Goal: Task Accomplishment & Management: Manage account settings

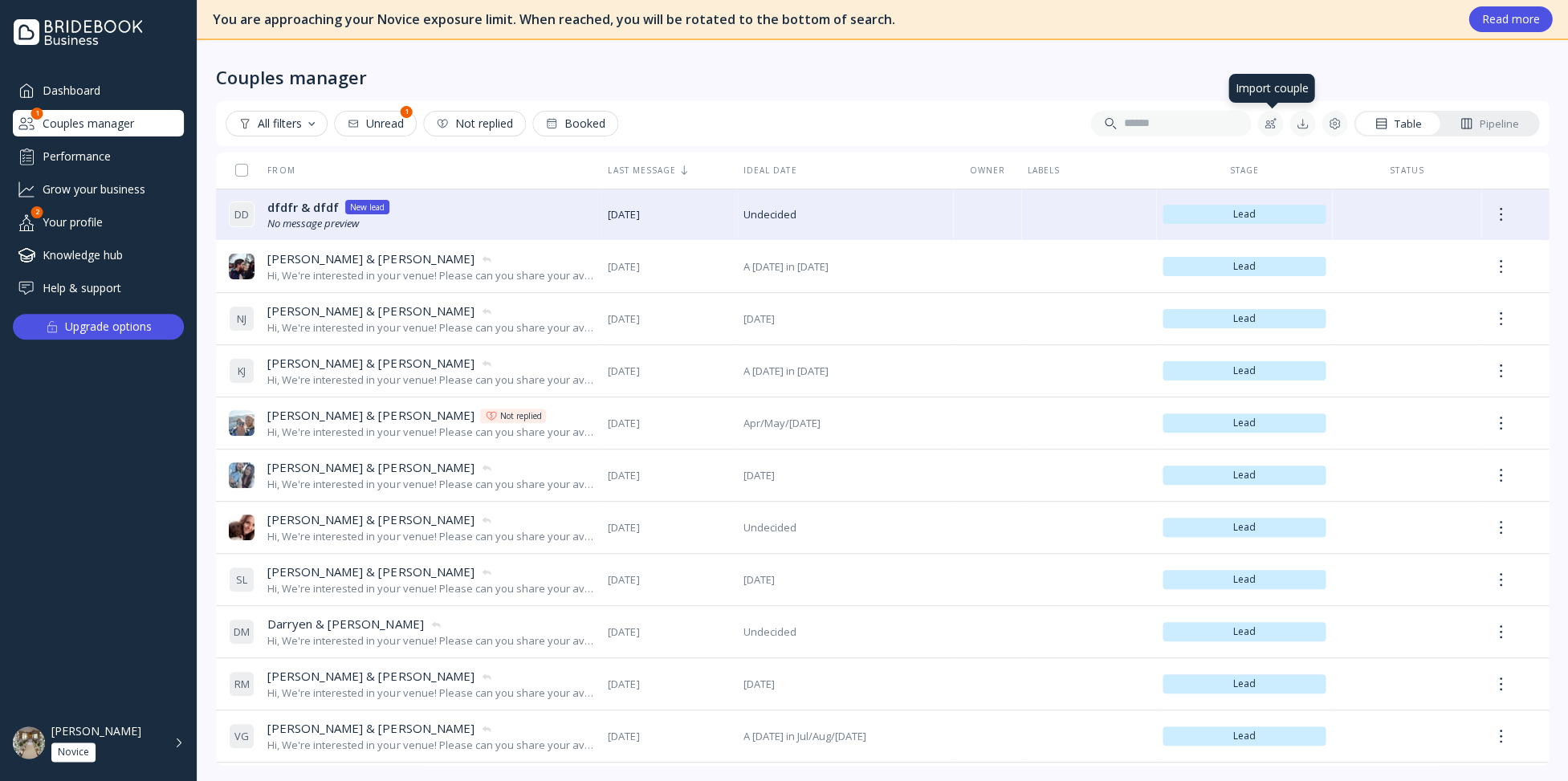
click at [1270, 129] on div at bounding box center [1270, 124] width 13 height 13
click at [1305, 124] on div at bounding box center [1303, 124] width 13 height 13
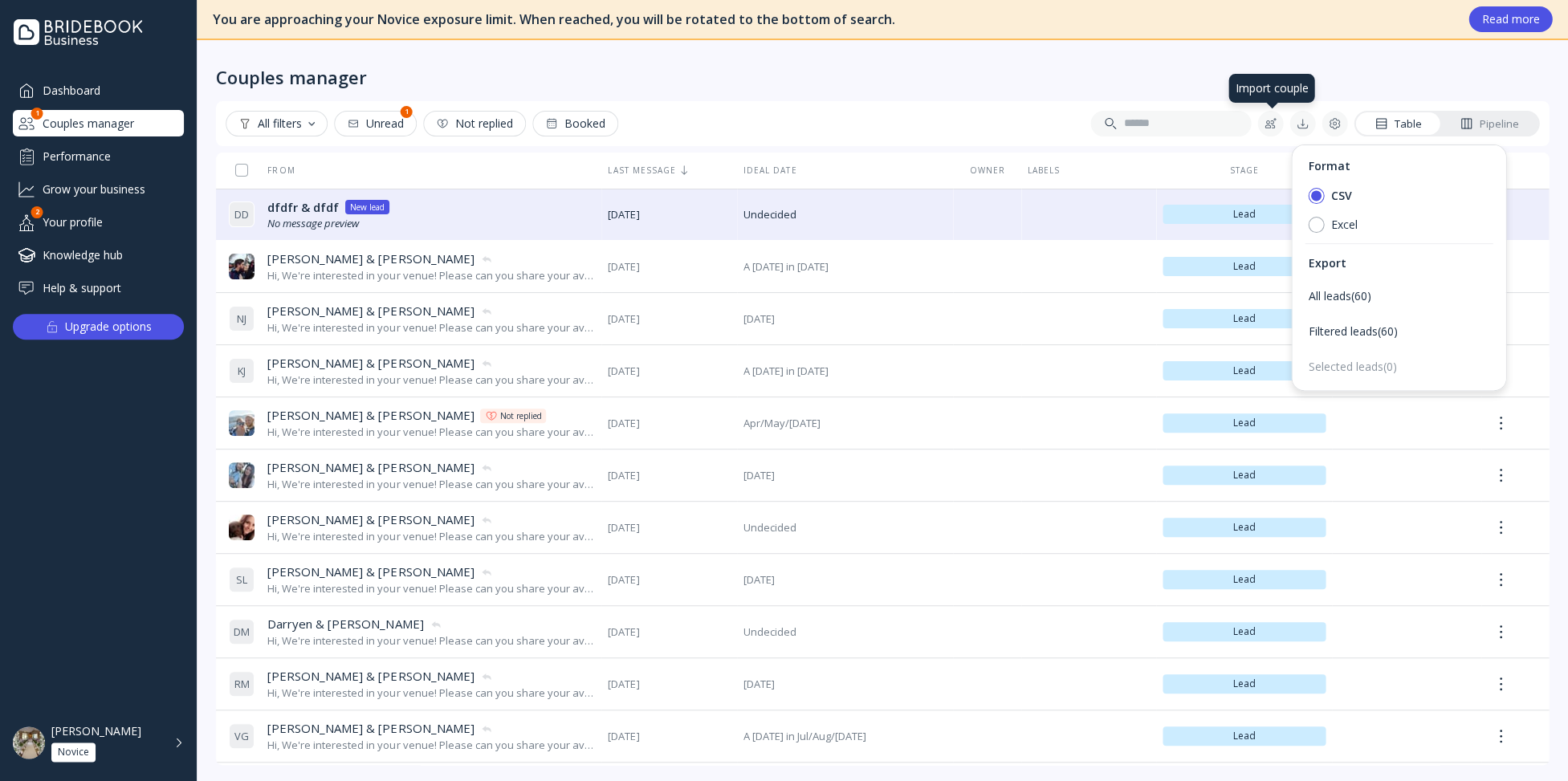
click at [1274, 130] on button at bounding box center [1270, 123] width 25 height 25
click at [1284, 168] on div "Import couple" at bounding box center [1367, 165] width 201 height 29
click at [310, 259] on span "[PERSON_NAME] & [PERSON_NAME]" at bounding box center [370, 258] width 207 height 17
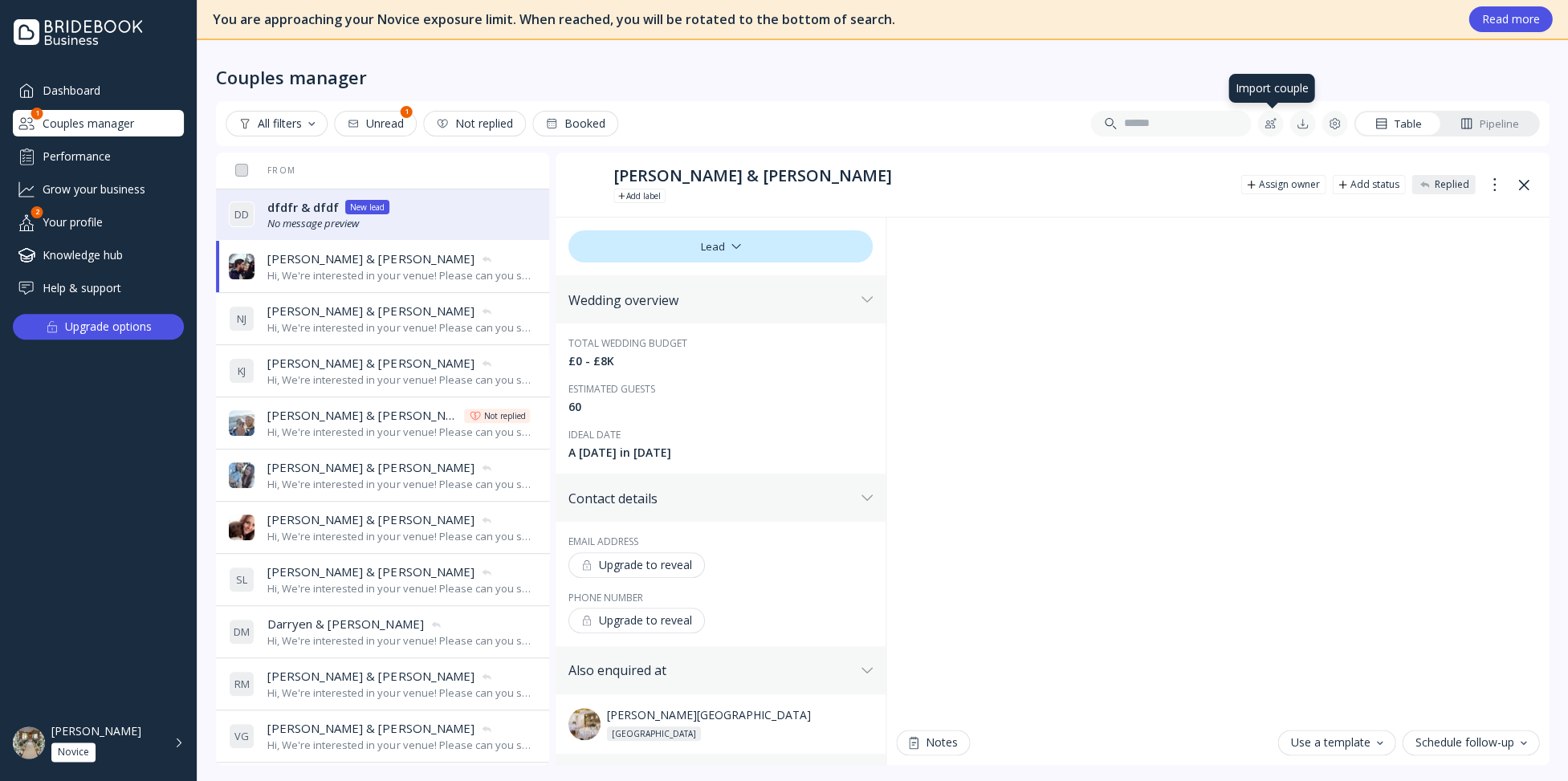
click at [1270, 124] on div at bounding box center [1270, 124] width 13 height 13
click at [1294, 167] on div "Import couple" at bounding box center [1367, 165] width 201 height 29
click at [1278, 125] on button at bounding box center [1270, 123] width 25 height 25
click at [1276, 130] on button at bounding box center [1270, 123] width 25 height 25
click at [1309, 130] on button at bounding box center [1302, 123] width 25 height 25
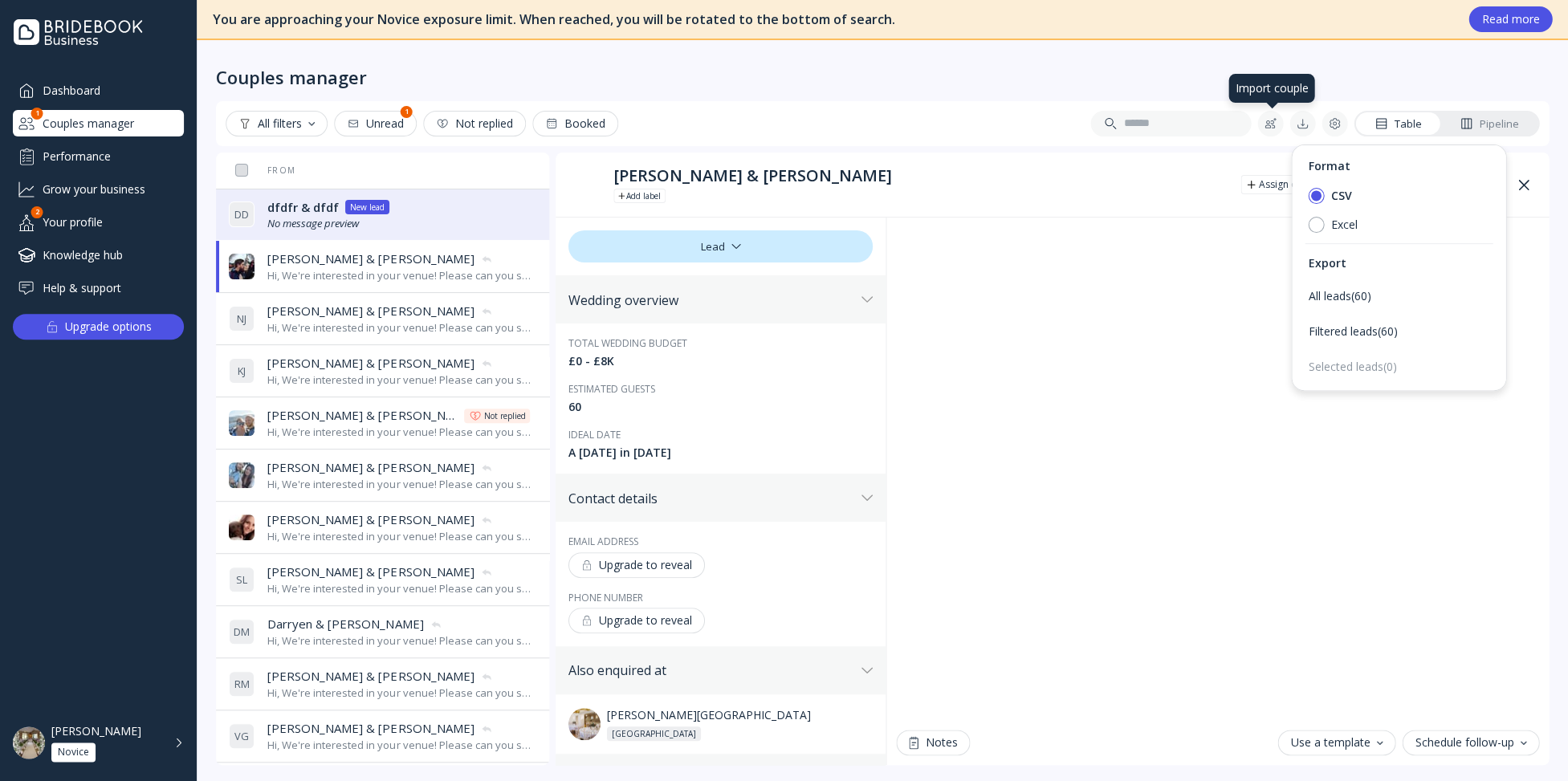
click at [1269, 123] on div at bounding box center [1270, 124] width 13 height 13
click at [1310, 126] on button at bounding box center [1302, 123] width 25 height 25
click at [1305, 121] on div at bounding box center [1303, 124] width 13 height 13
click at [1305, 122] on div at bounding box center [1303, 124] width 13 height 13
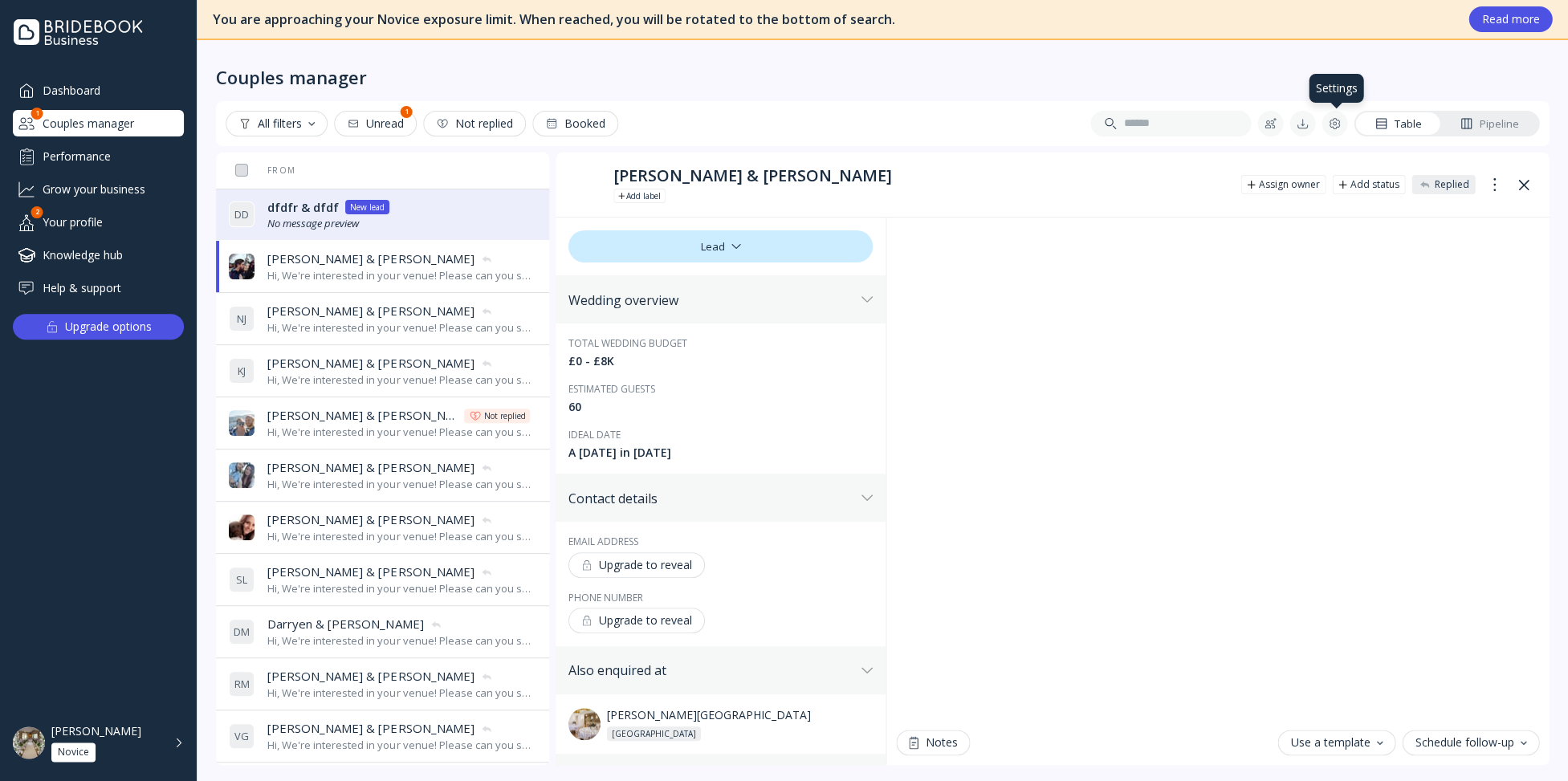
click at [1343, 124] on button at bounding box center [1334, 123] width 25 height 25
click at [1336, 123] on div at bounding box center [1335, 124] width 13 height 13
click at [1401, 120] on div "Table" at bounding box center [1398, 124] width 47 height 15
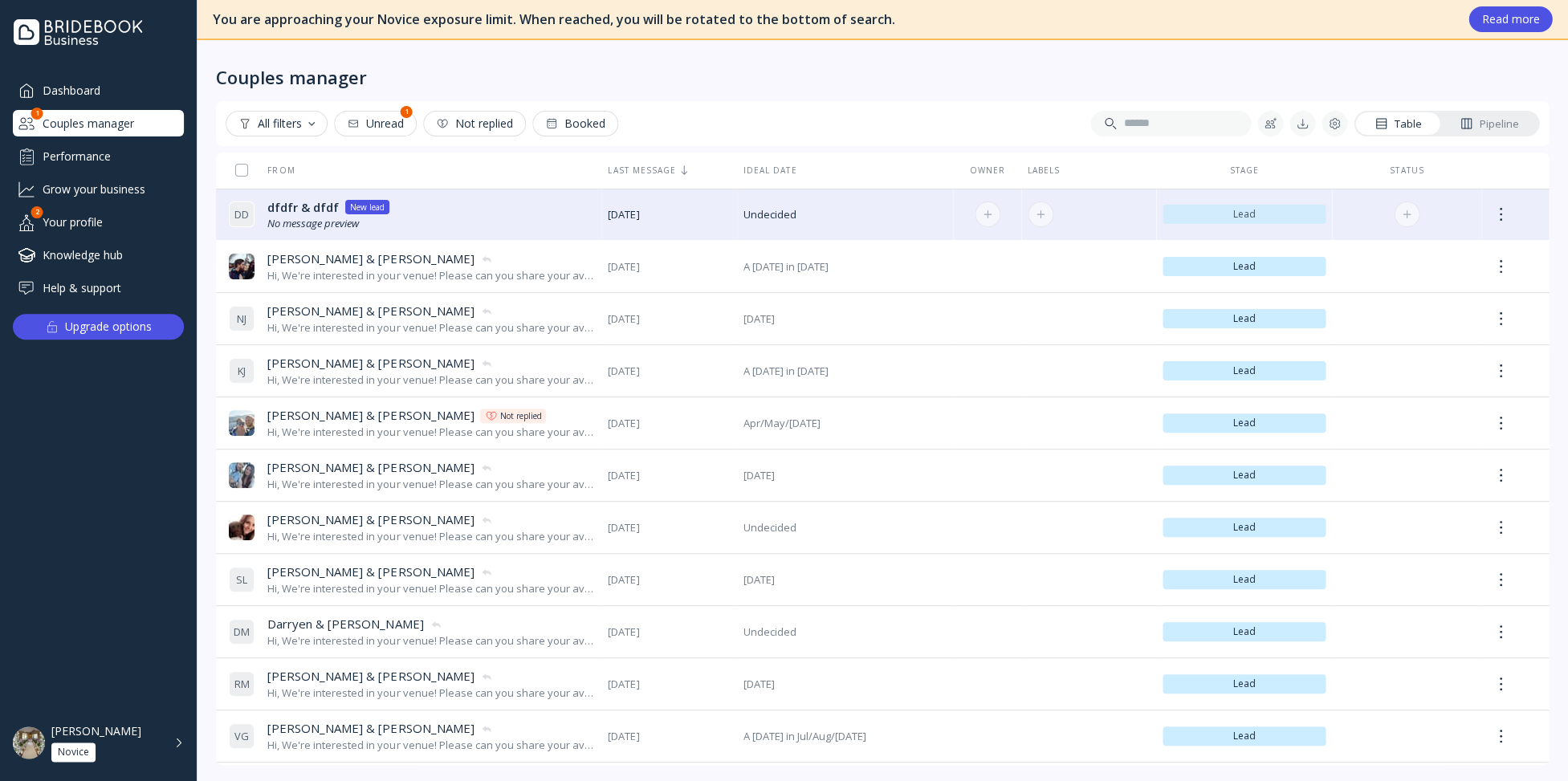
click at [1256, 219] on span "Lead" at bounding box center [1245, 214] width 150 height 13
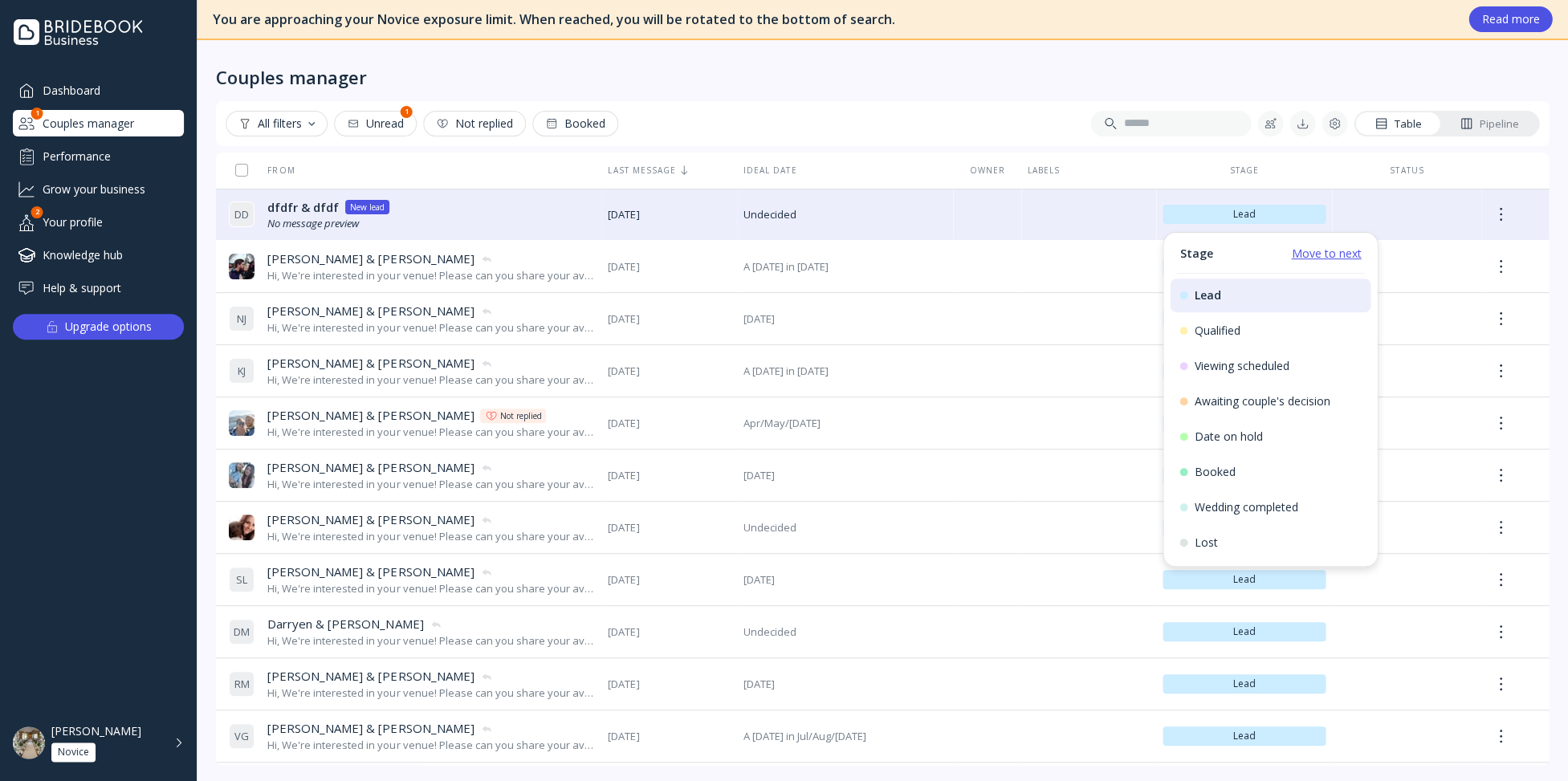
click at [1329, 250] on link "Move to next" at bounding box center [1325, 253] width 70 height 16
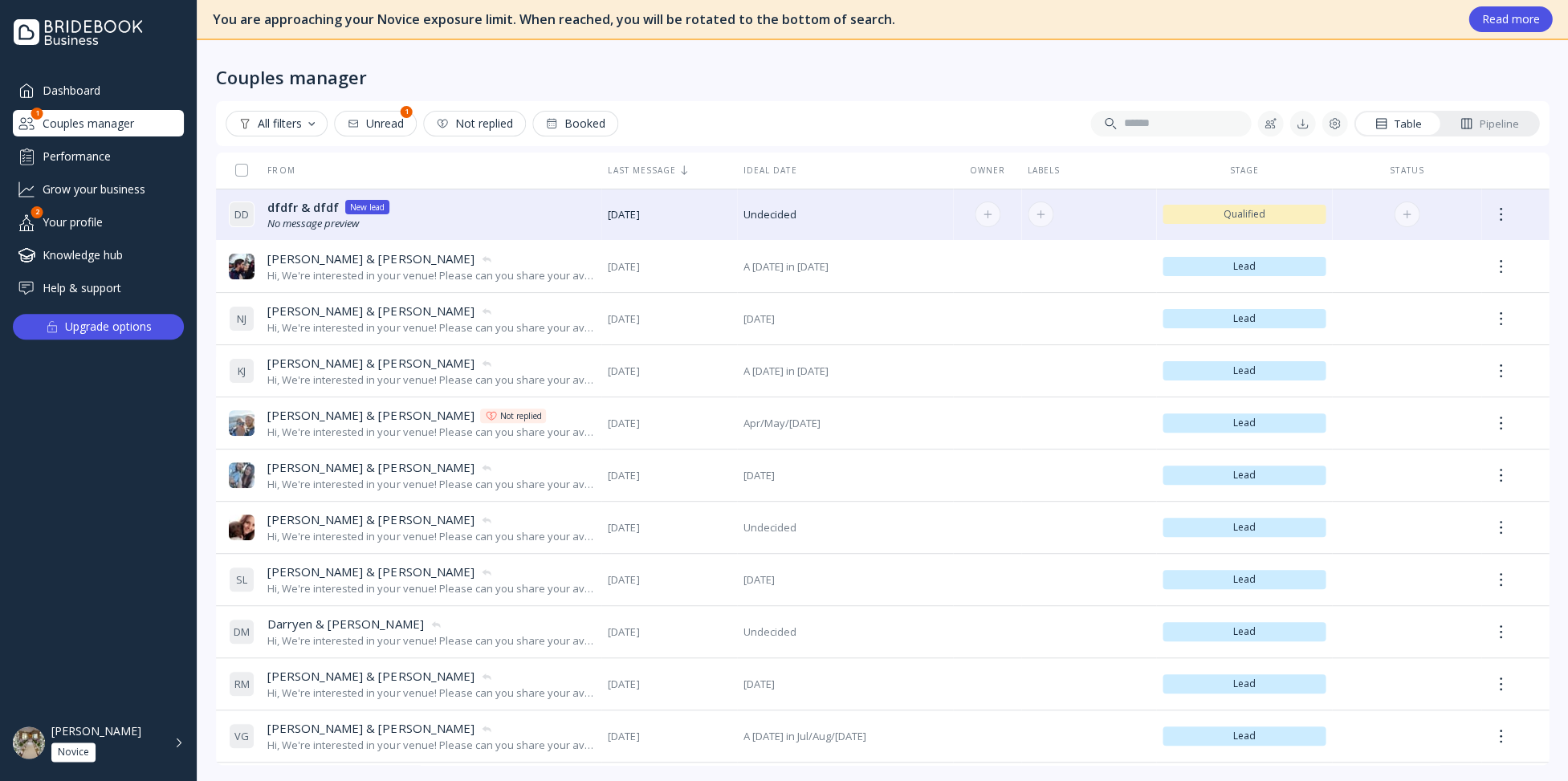
click at [1295, 208] on span "Qualified" at bounding box center [1245, 214] width 150 height 13
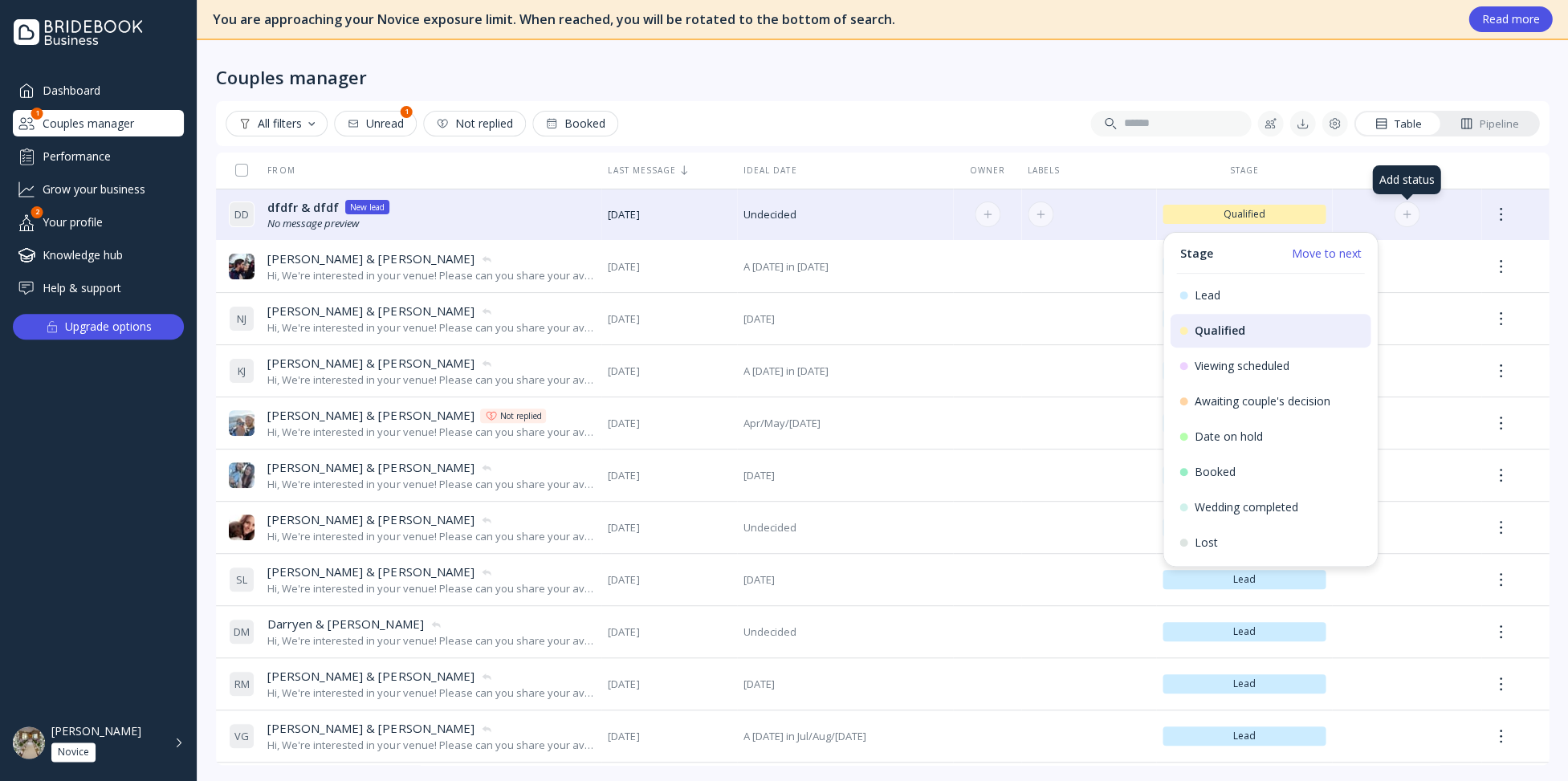
click at [1403, 213] on div at bounding box center [1406, 214] width 8 height 8
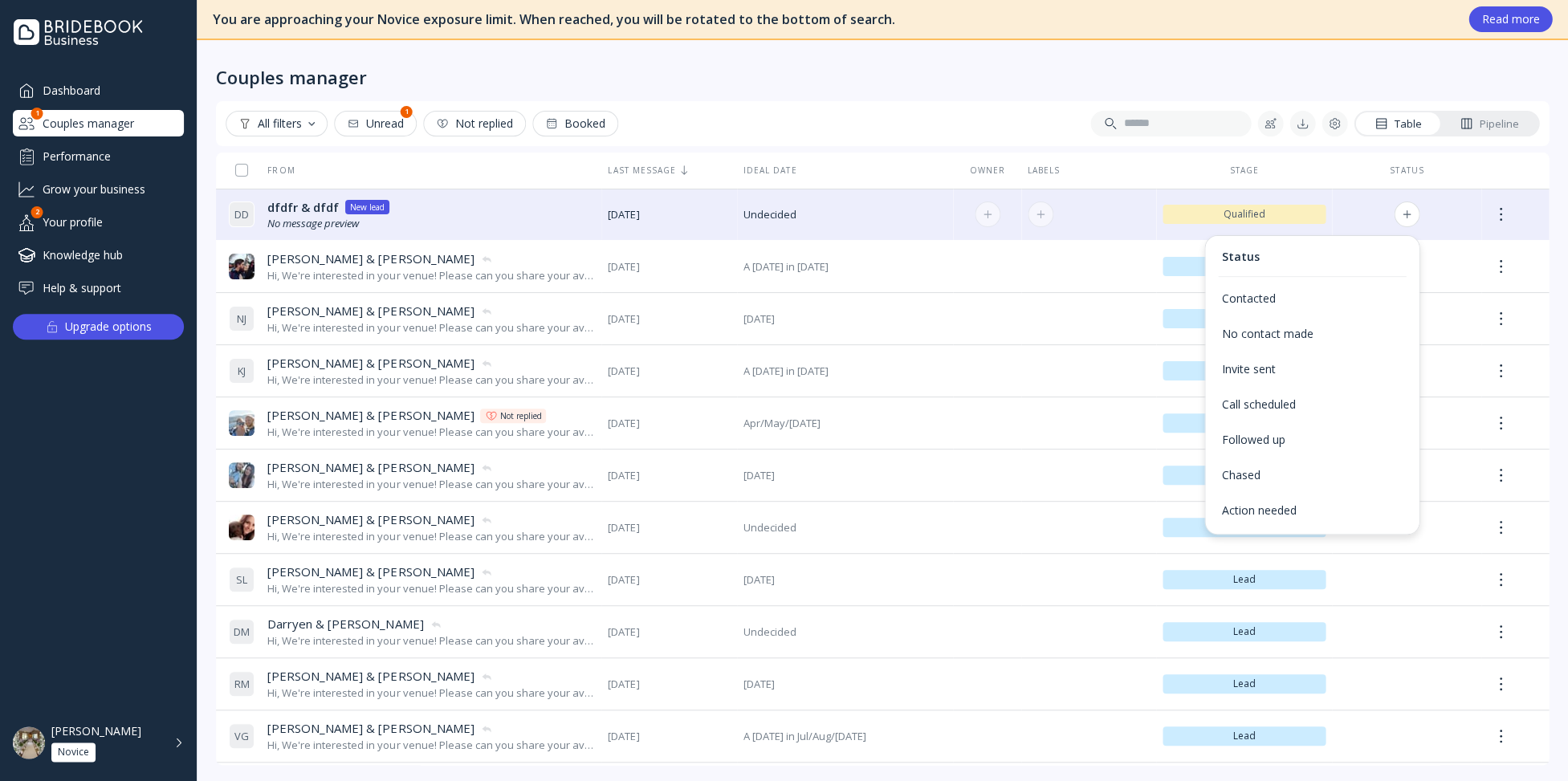
click at [1311, 213] on span "Qualified" at bounding box center [1245, 214] width 150 height 13
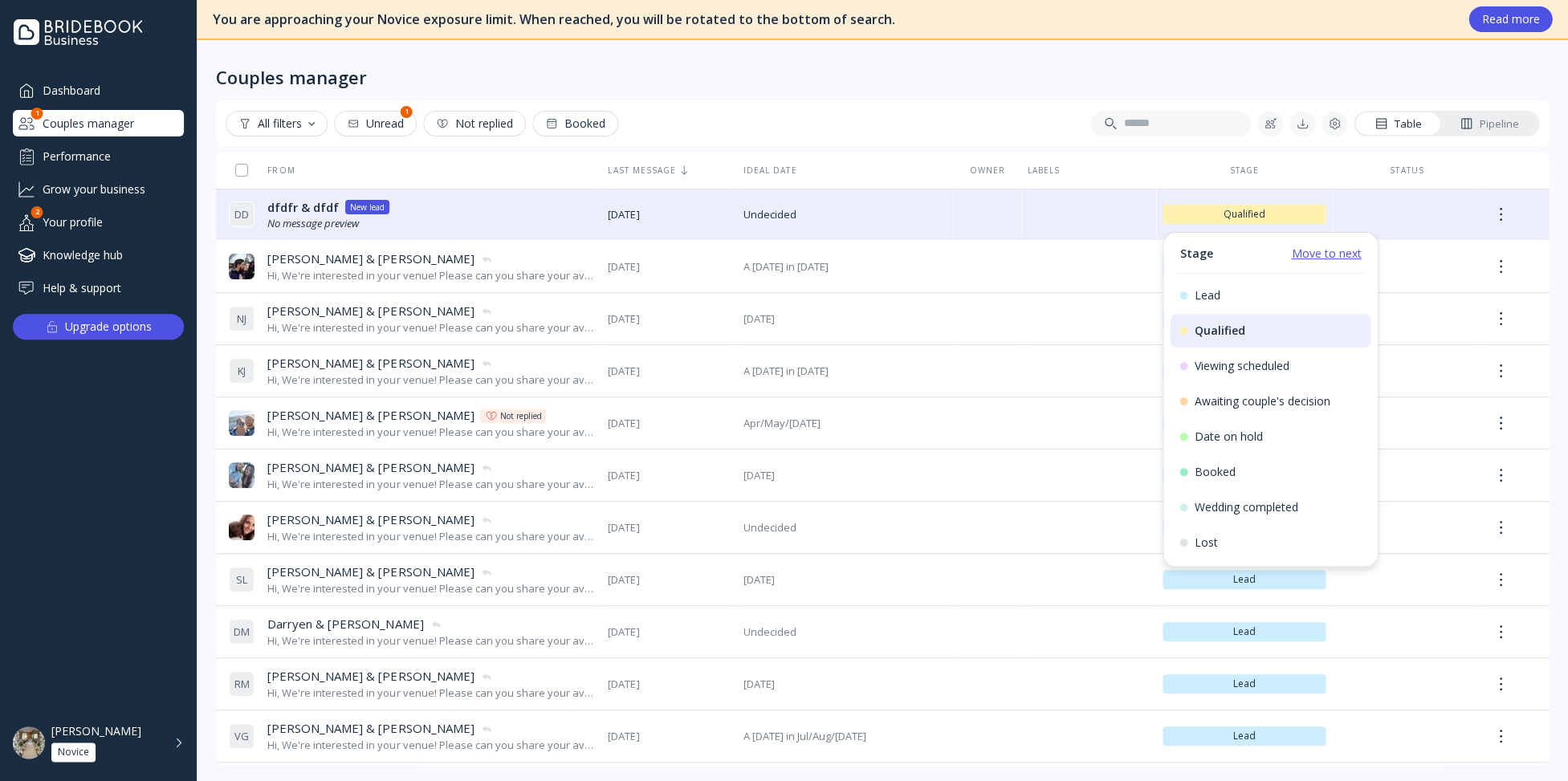
click at [1346, 255] on link "Move to next" at bounding box center [1325, 253] width 70 height 16
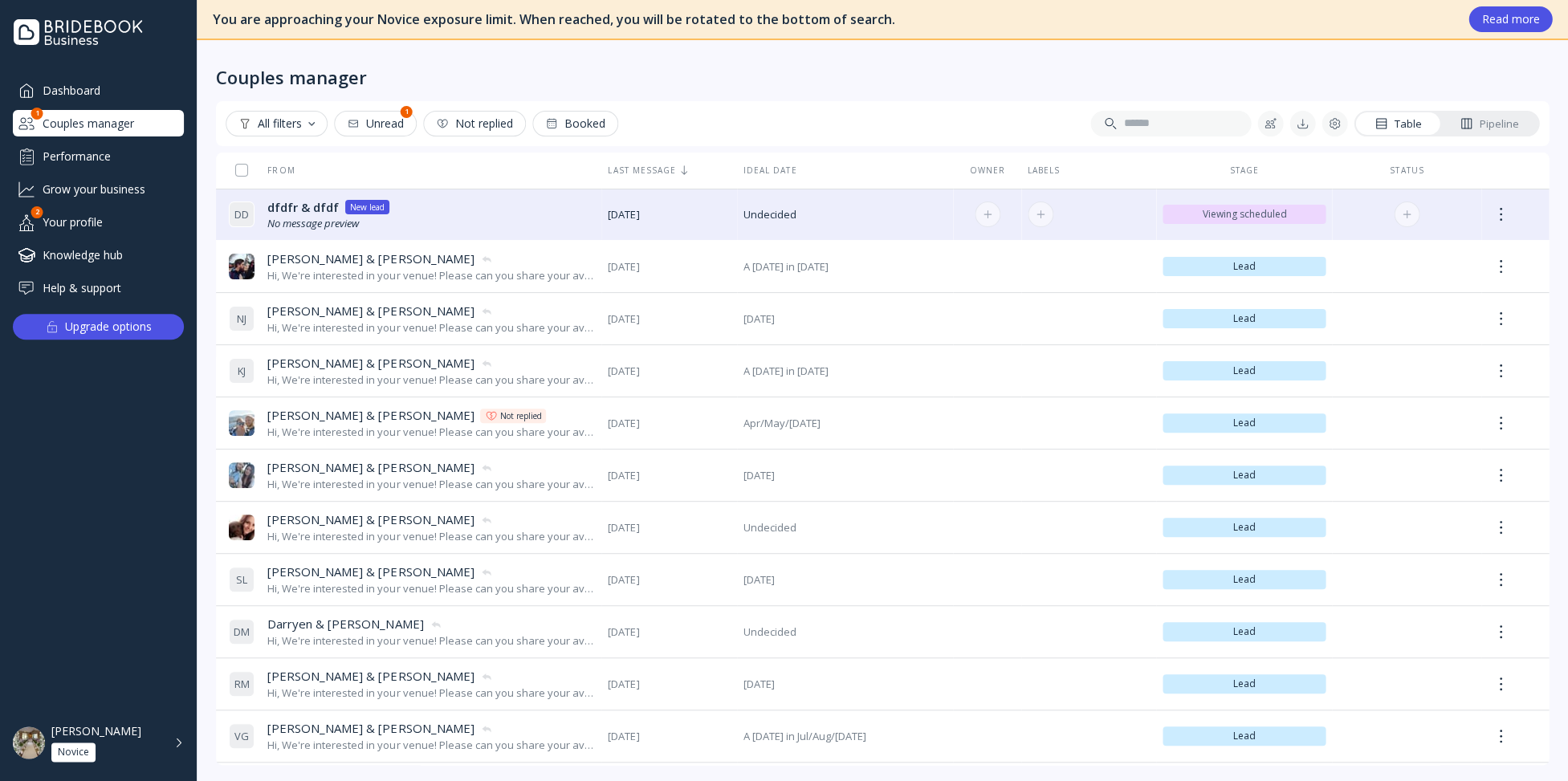
click at [1274, 219] on span "Viewing scheduled" at bounding box center [1245, 214] width 150 height 13
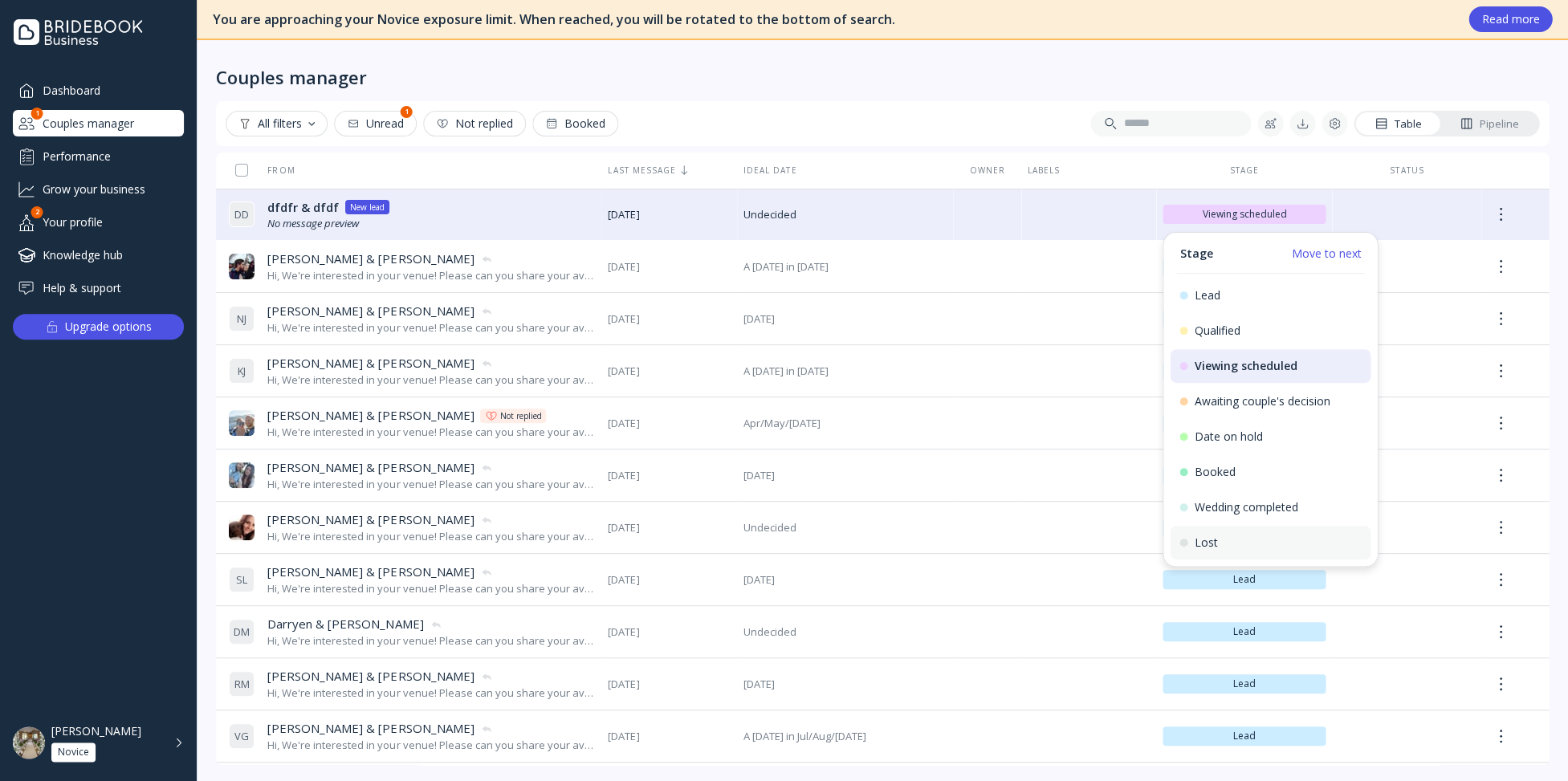
click at [1251, 537] on div "Lost" at bounding box center [1270, 542] width 181 height 14
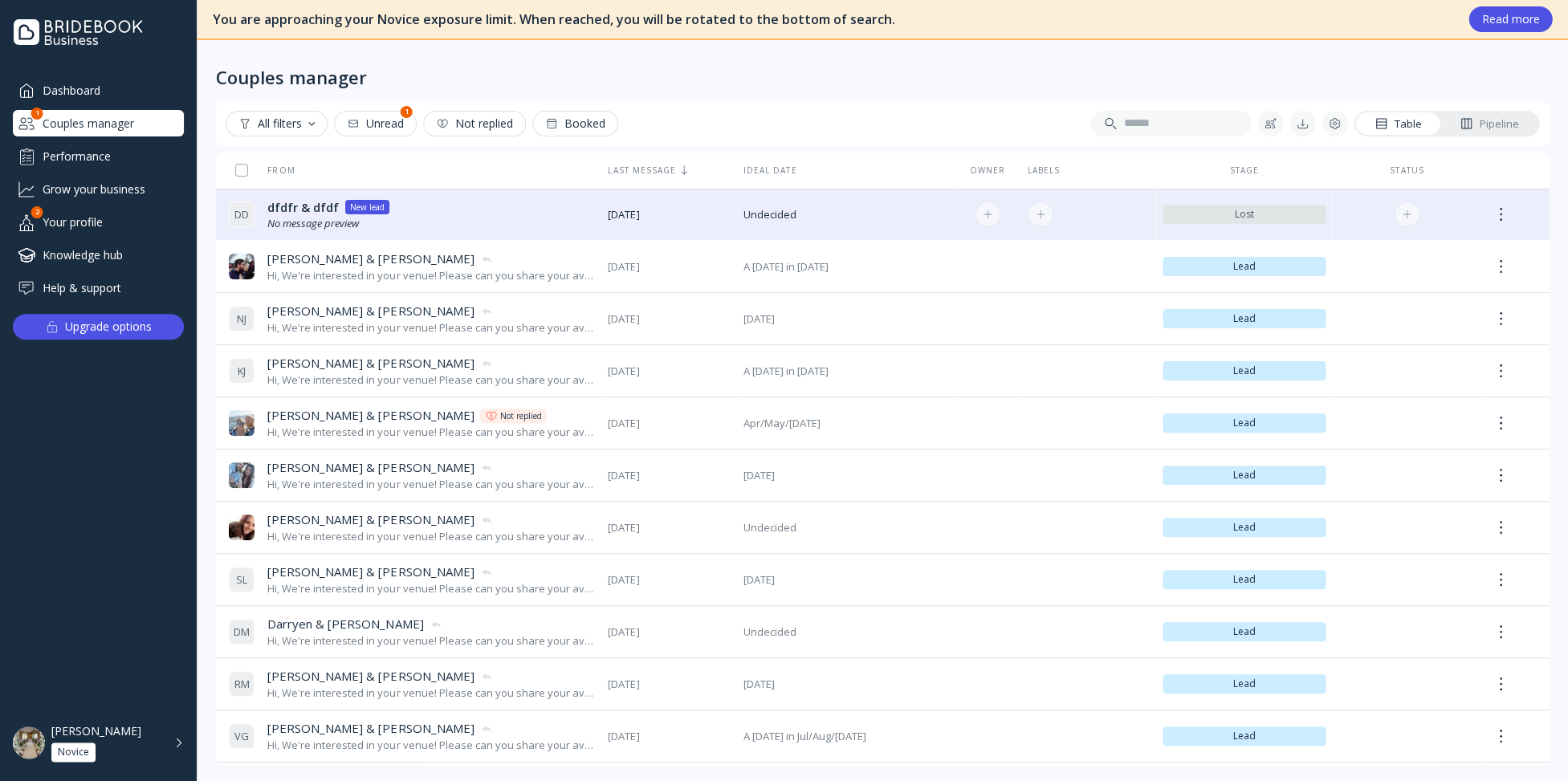
click at [1226, 211] on span "Lost" at bounding box center [1245, 214] width 150 height 13
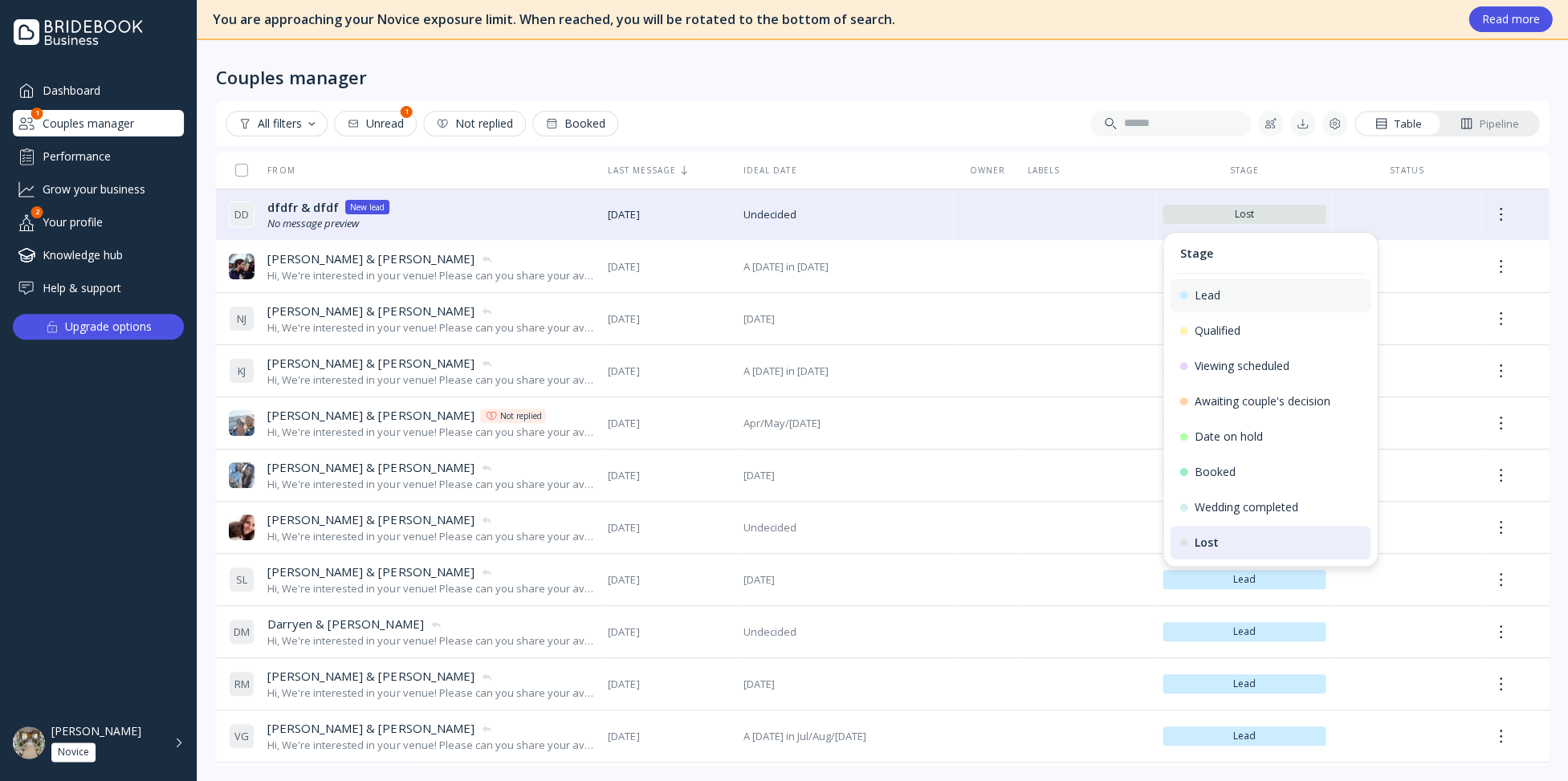
click at [1231, 305] on div "Lead" at bounding box center [1270, 295] width 201 height 34
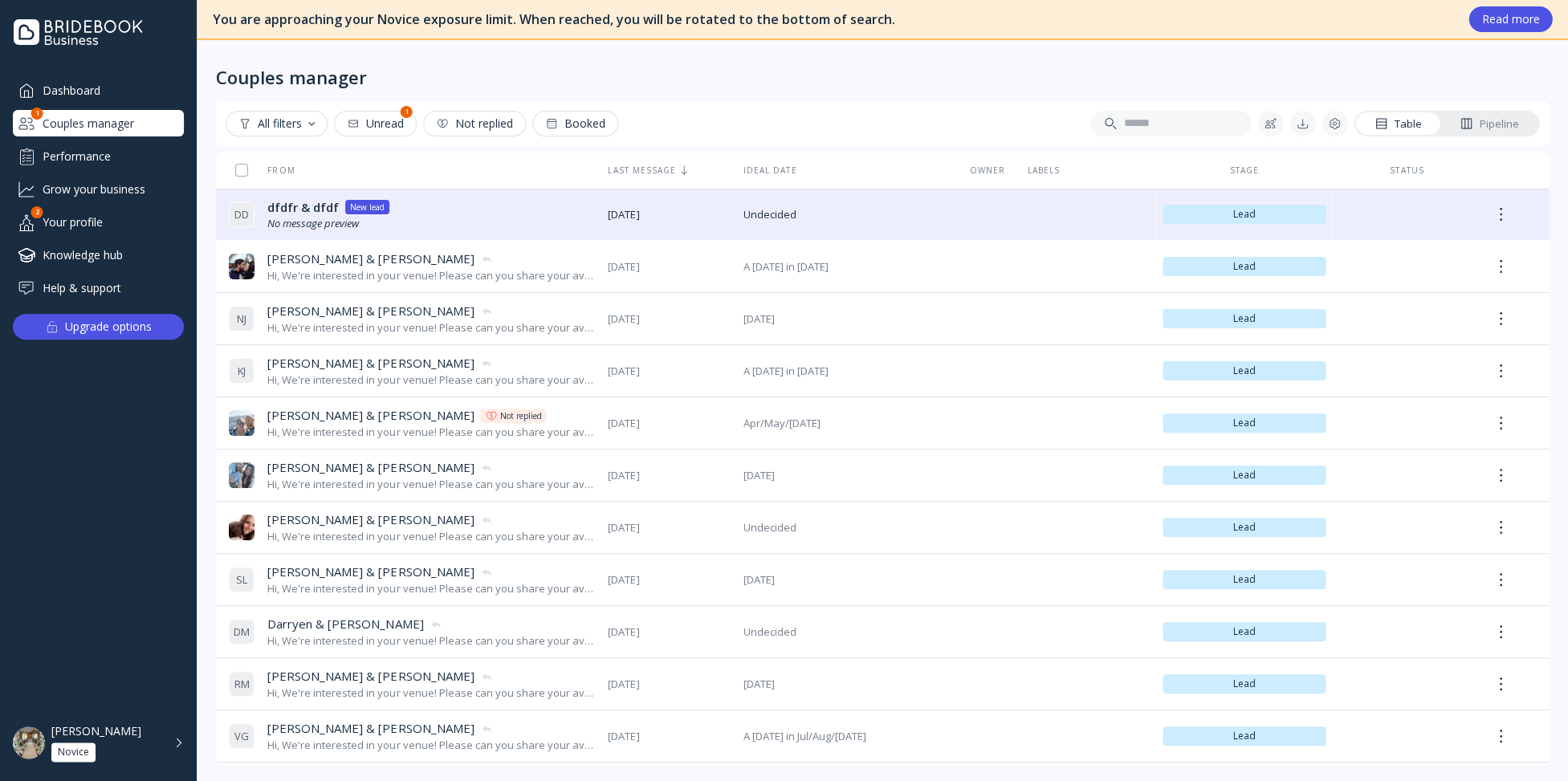
click at [1498, 124] on div "Pipeline" at bounding box center [1489, 124] width 58 height 15
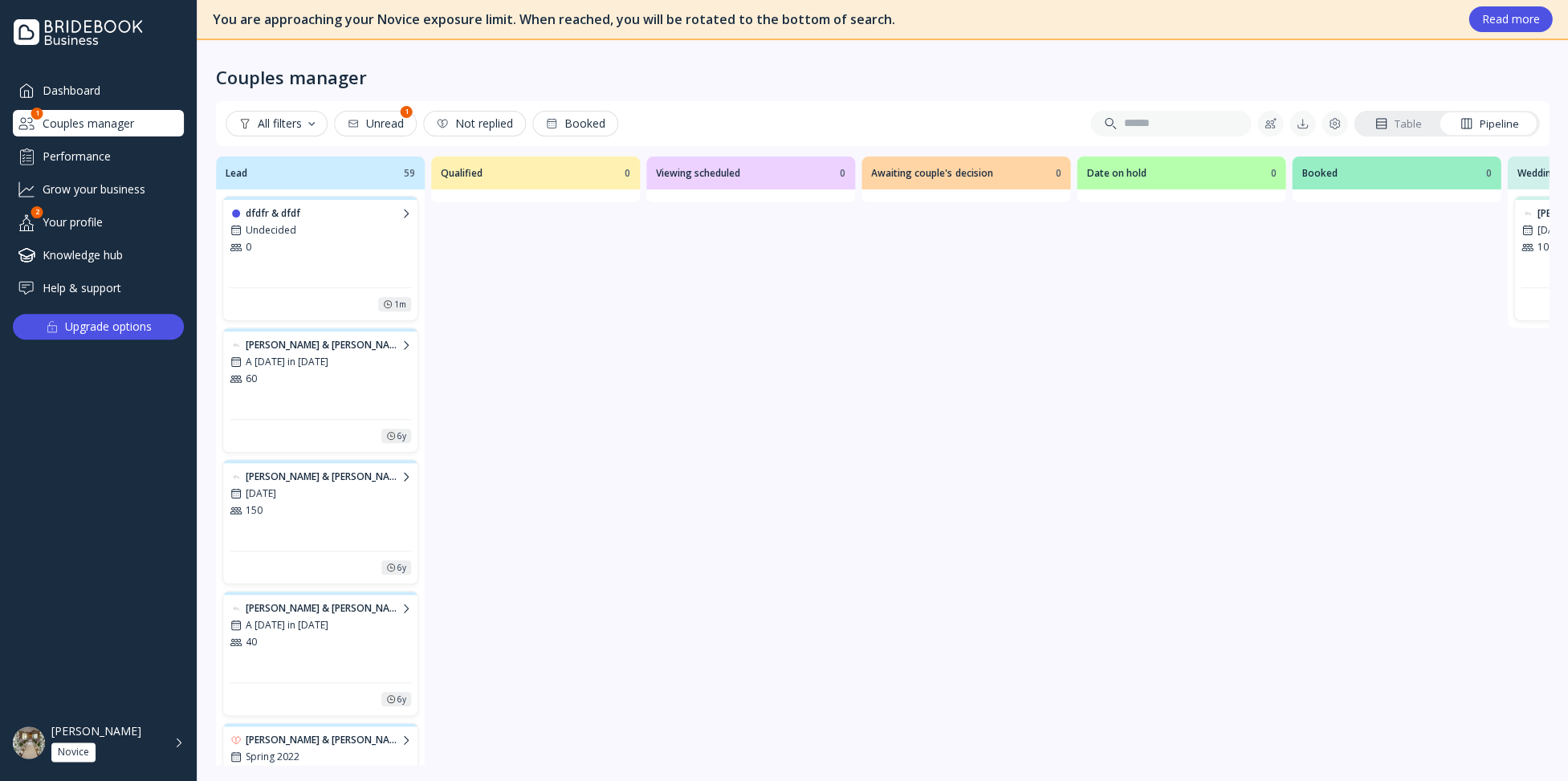
click at [1406, 122] on div "Table" at bounding box center [1398, 124] width 47 height 15
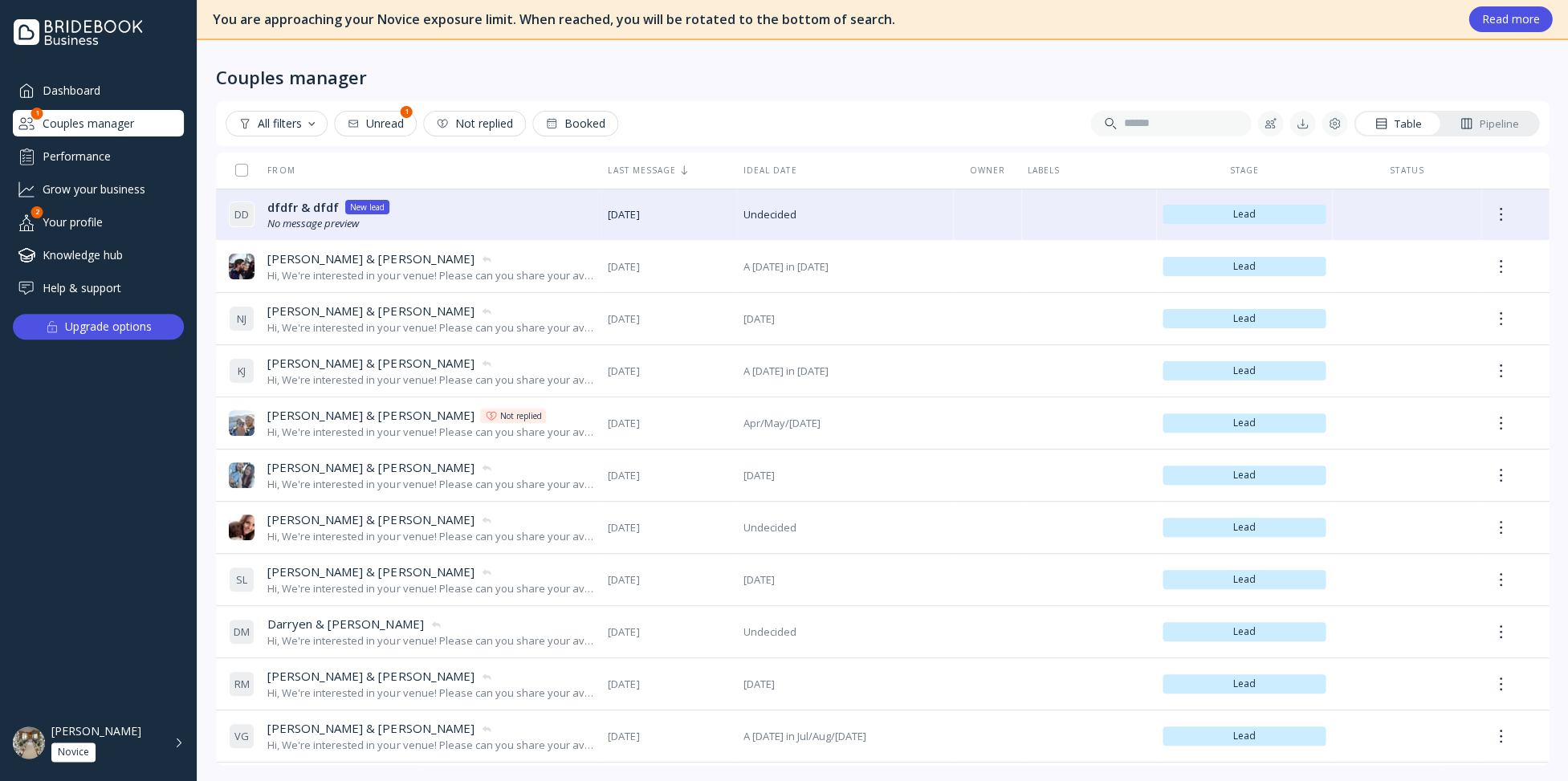
click at [1500, 123] on div "Pipeline" at bounding box center [1489, 124] width 58 height 15
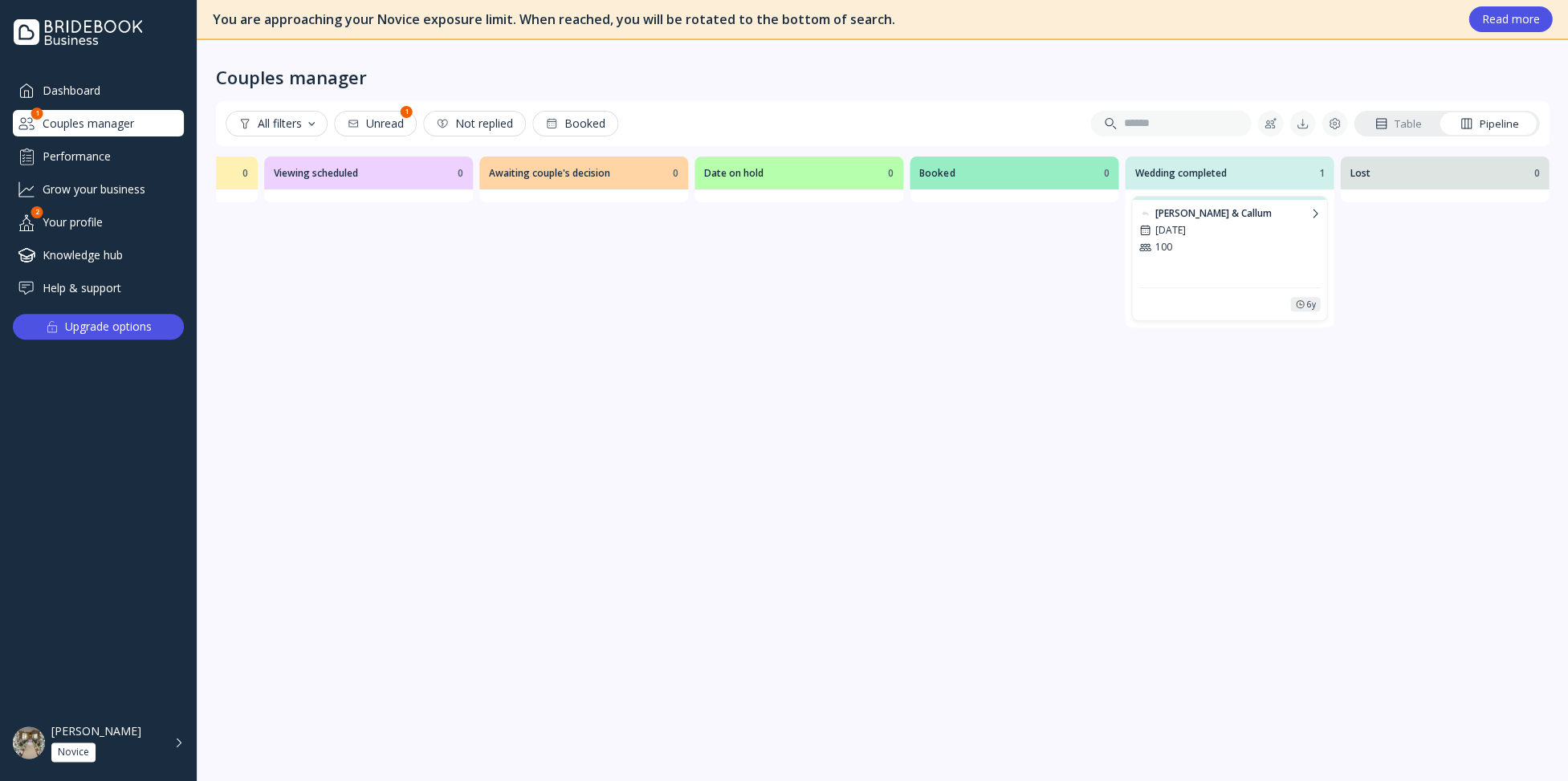
scroll to position [0, 390]
click at [1312, 216] on icon at bounding box center [1314, 212] width 5 height 8
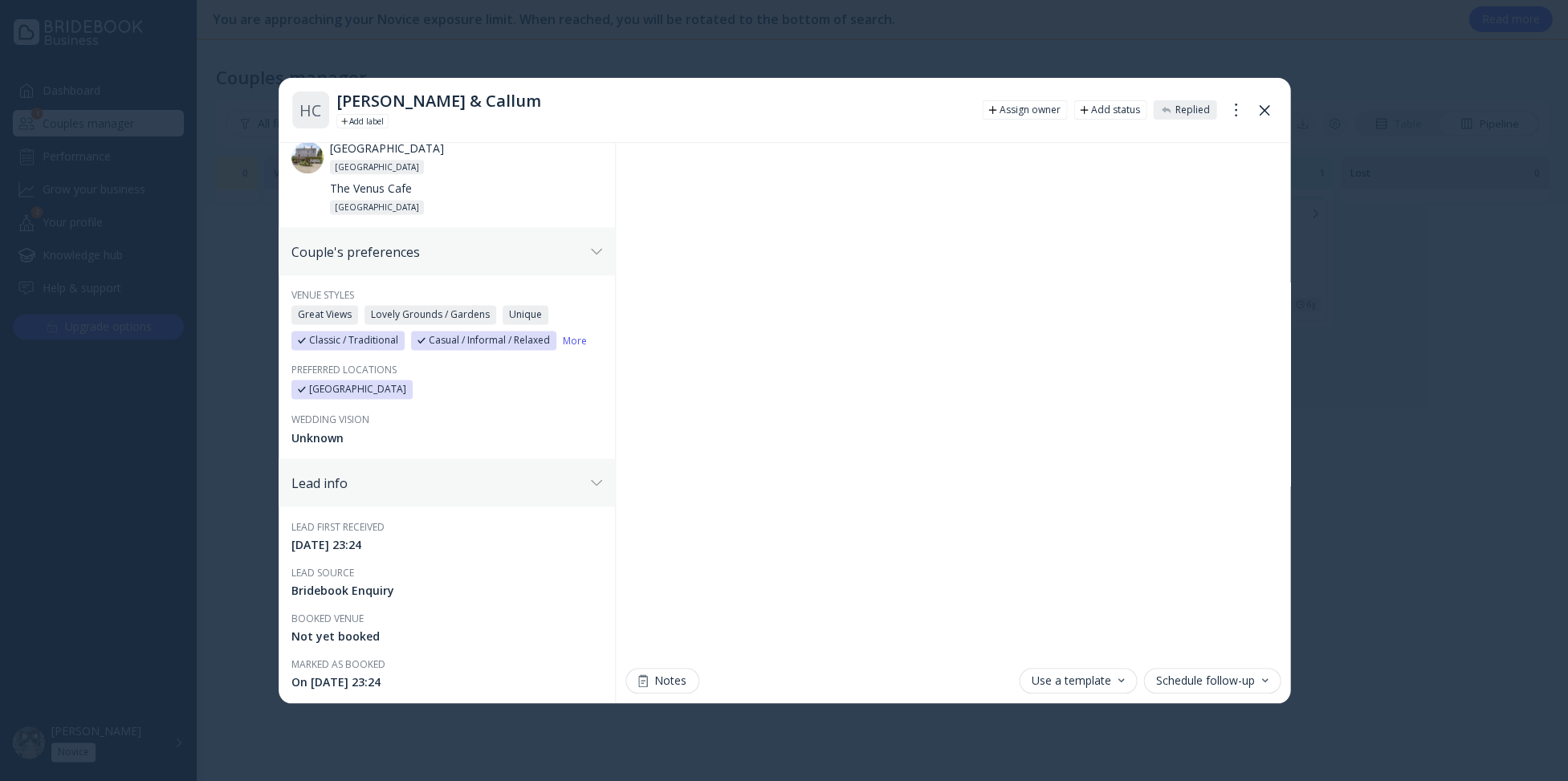
scroll to position [503, 0]
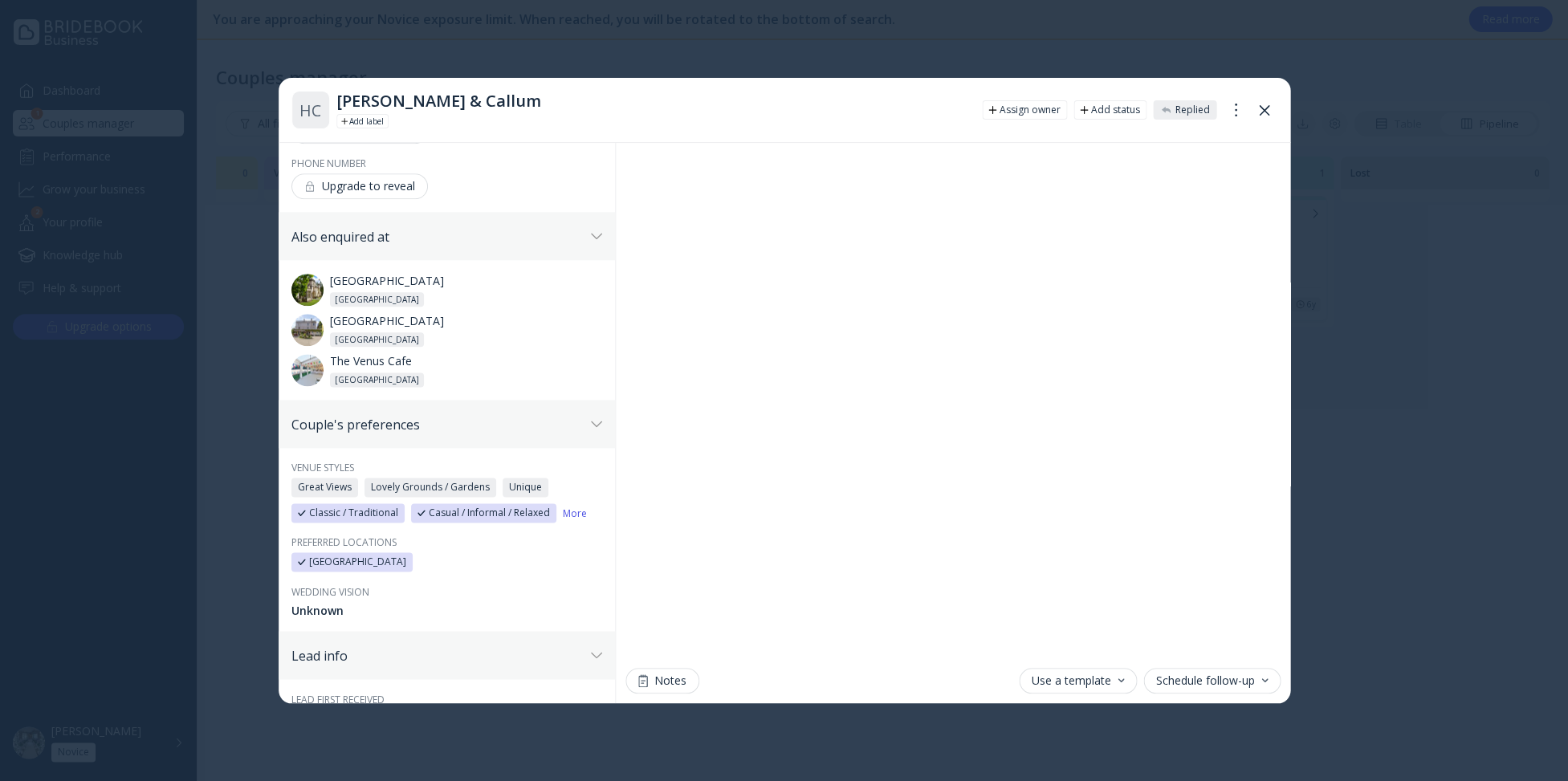
click at [592, 233] on icon at bounding box center [597, 236] width 11 height 7
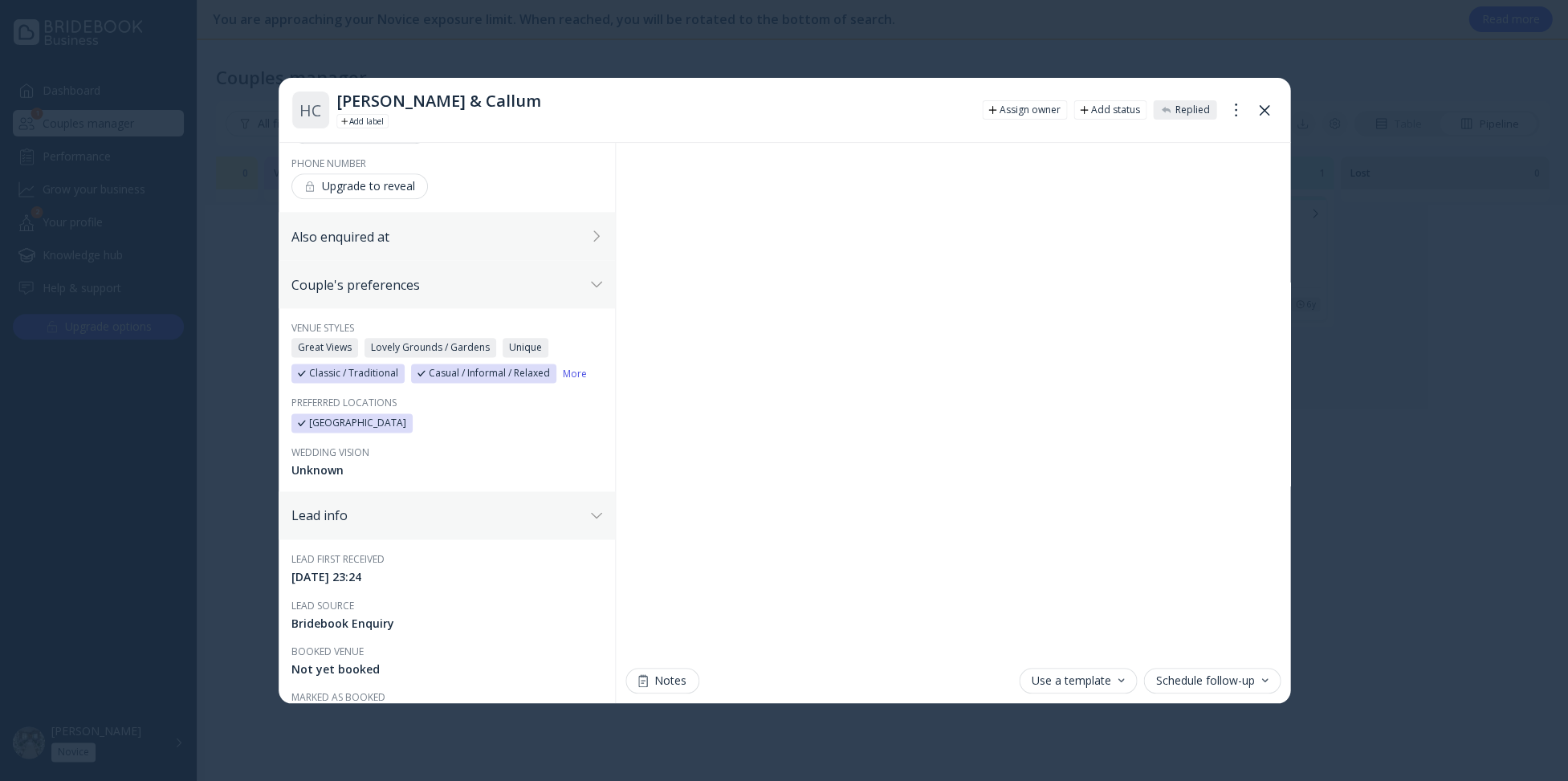
click at [592, 227] on div "Also enquired at" at bounding box center [447, 235] width 337 height 48
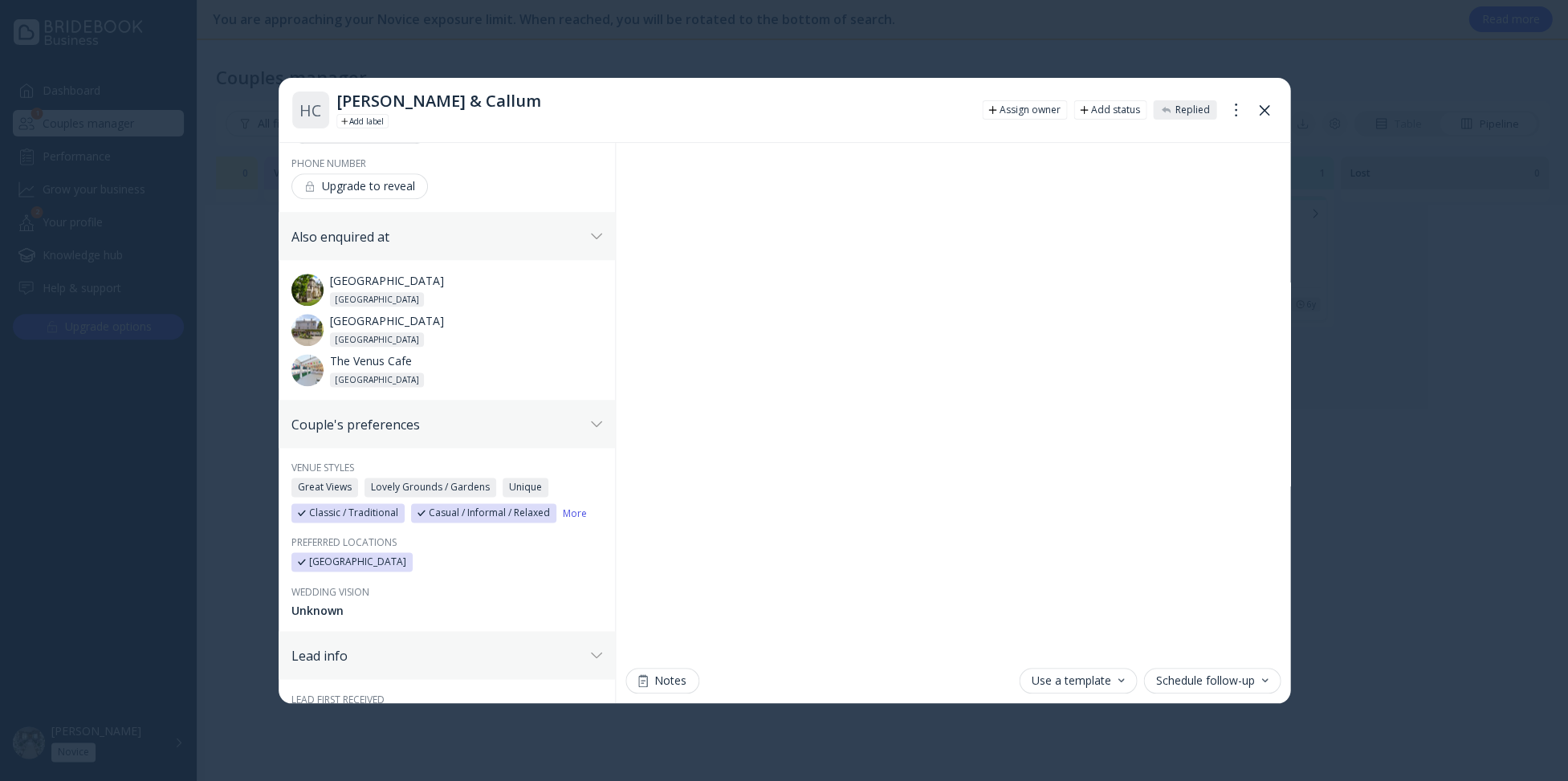
click at [593, 233] on icon at bounding box center [597, 236] width 11 height 7
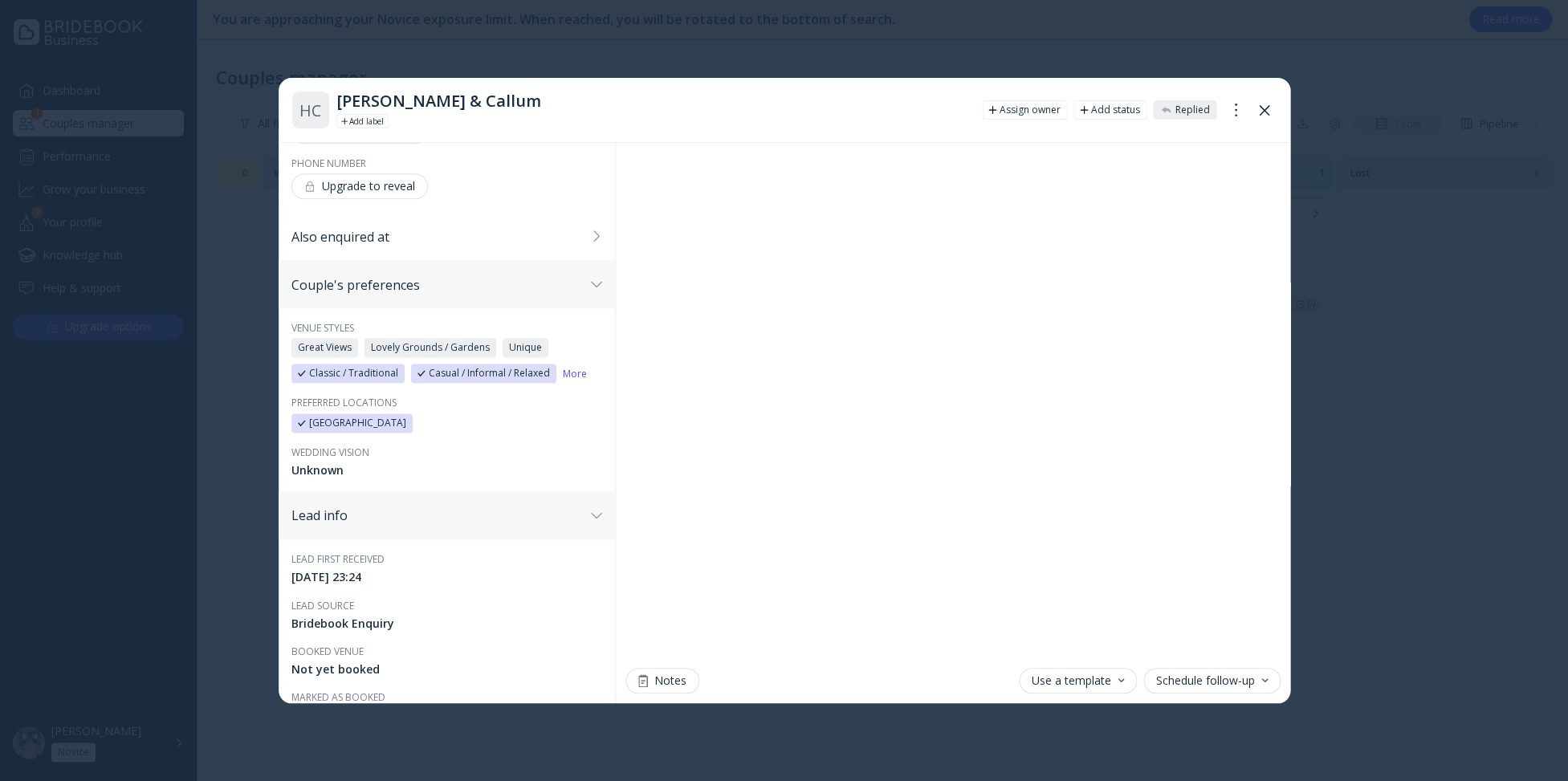
click at [591, 281] on icon at bounding box center [597, 284] width 11 height 7
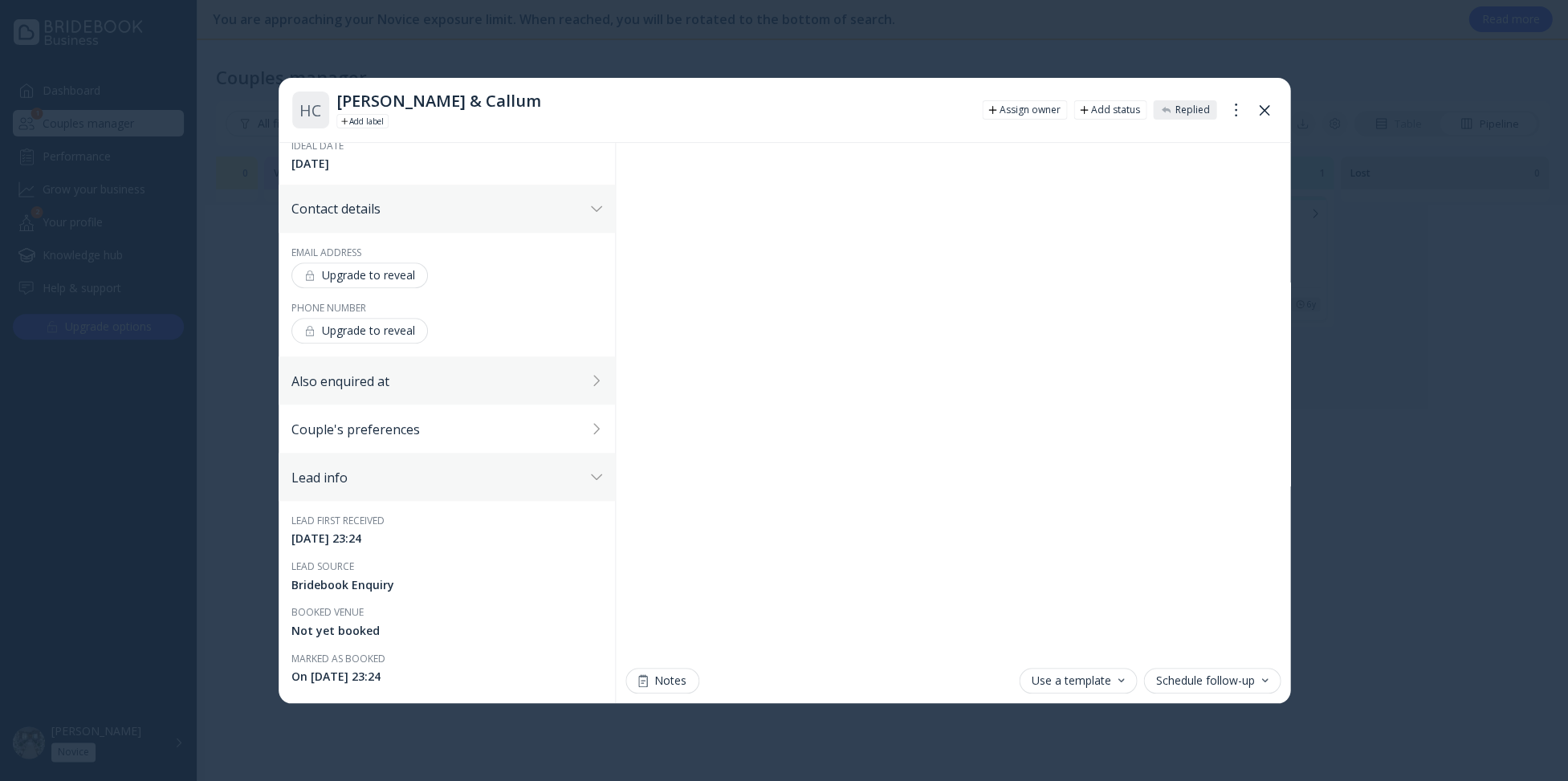
click at [580, 375] on div "Also enquired at" at bounding box center [447, 380] width 337 height 48
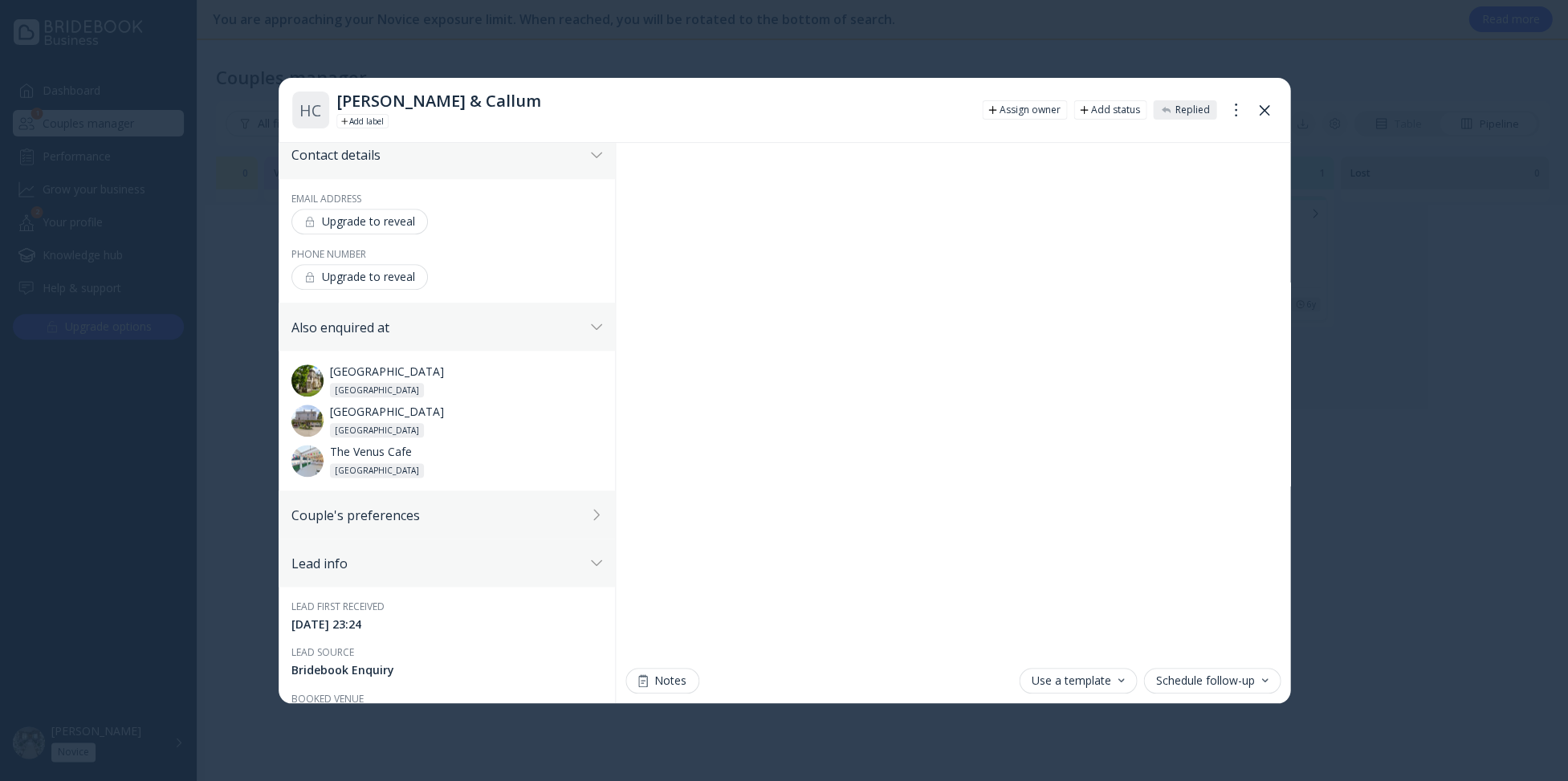
scroll to position [496, 0]
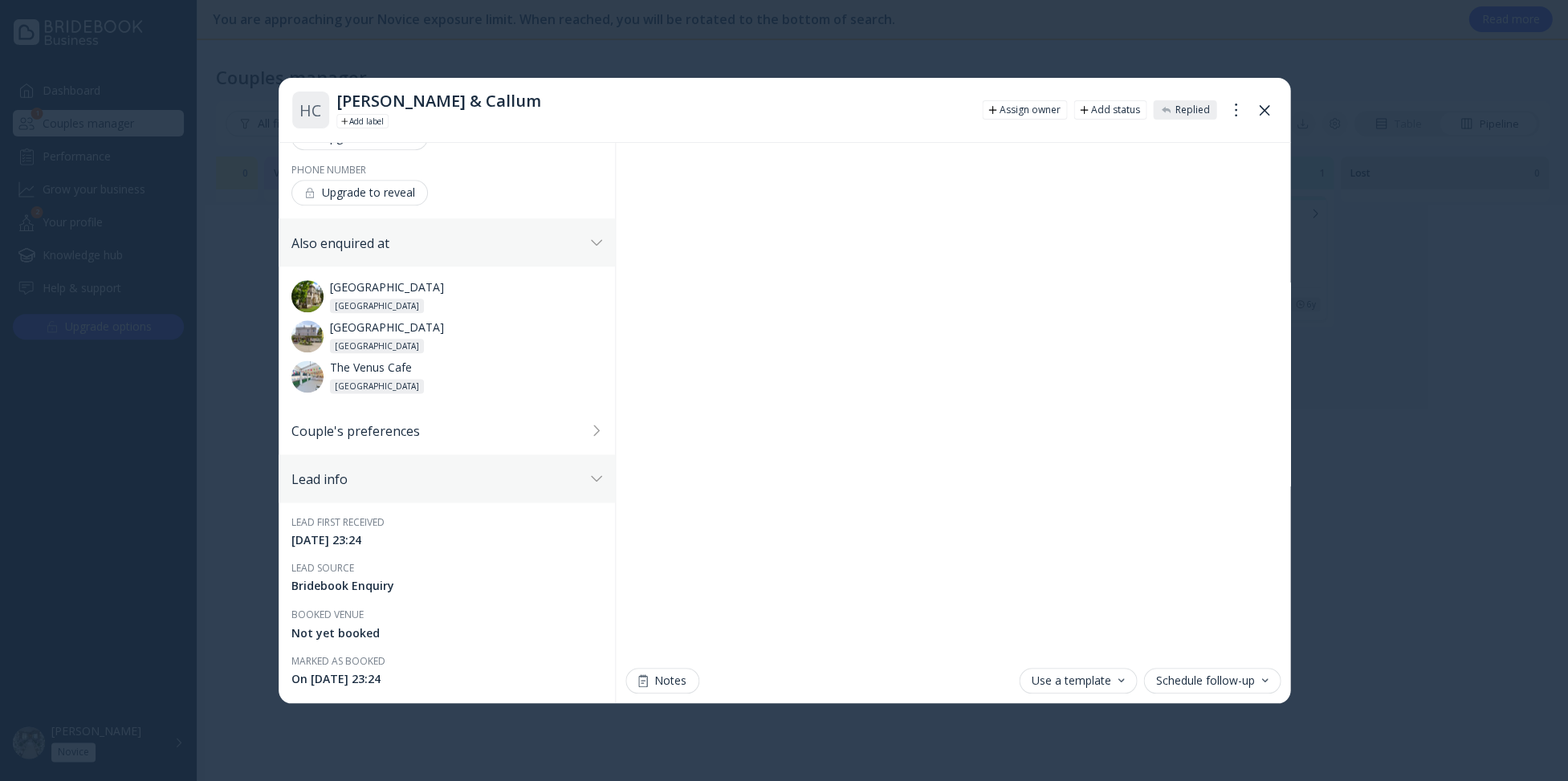
click at [388, 461] on div "Lead info" at bounding box center [447, 477] width 337 height 48
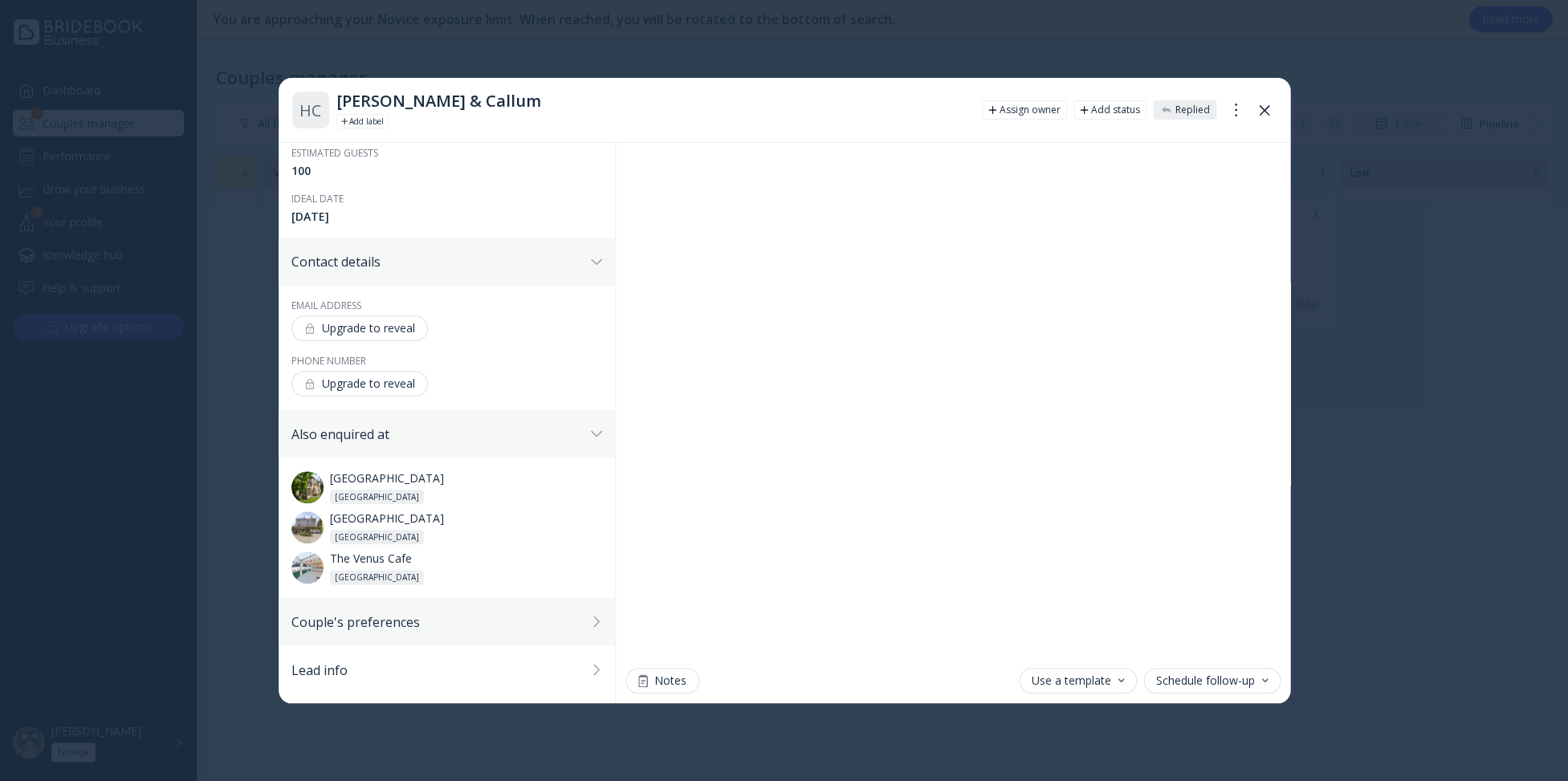
click at [465, 614] on div "Couple's preferences" at bounding box center [438, 621] width 293 height 16
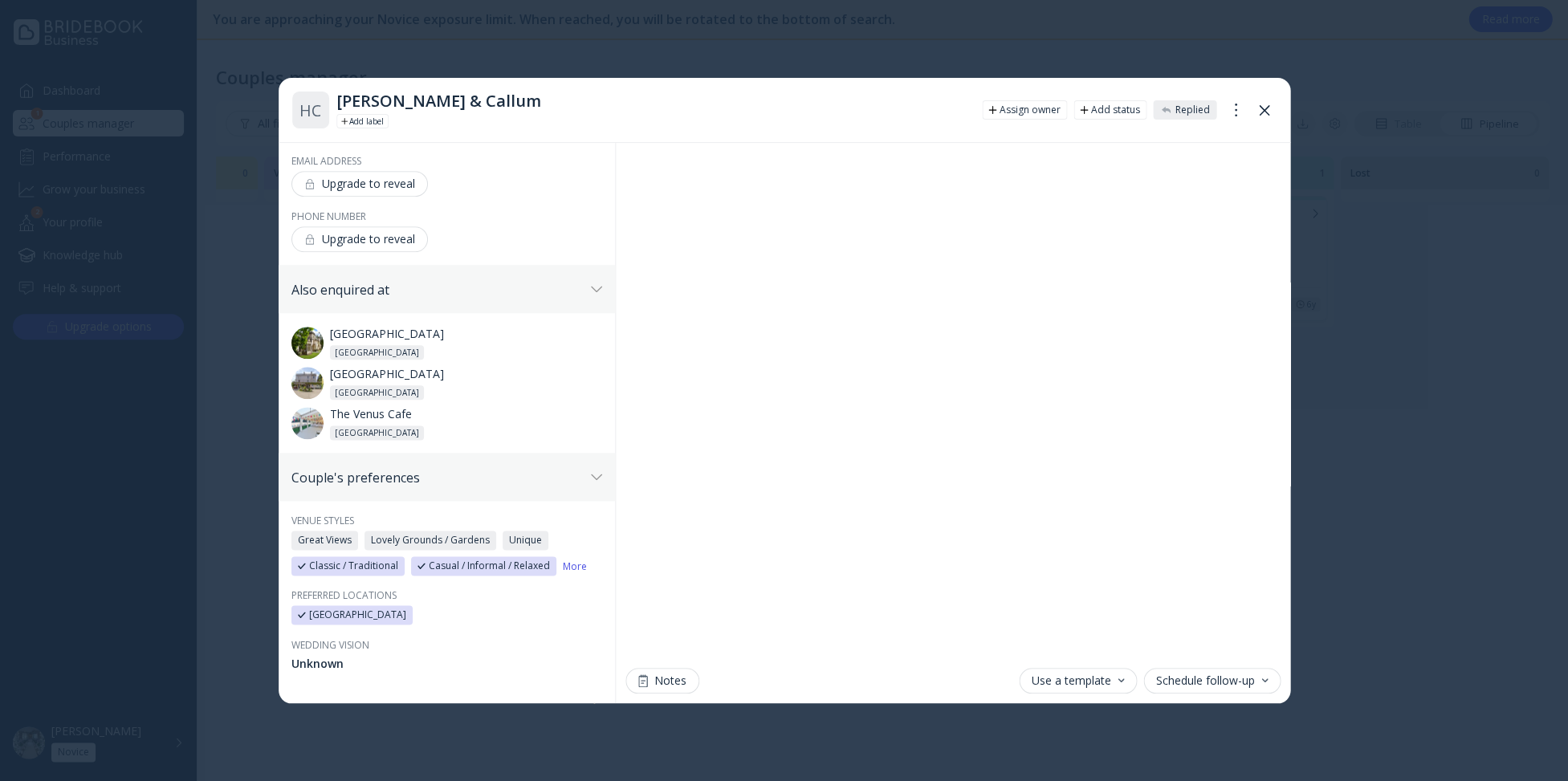
scroll to position [485, 0]
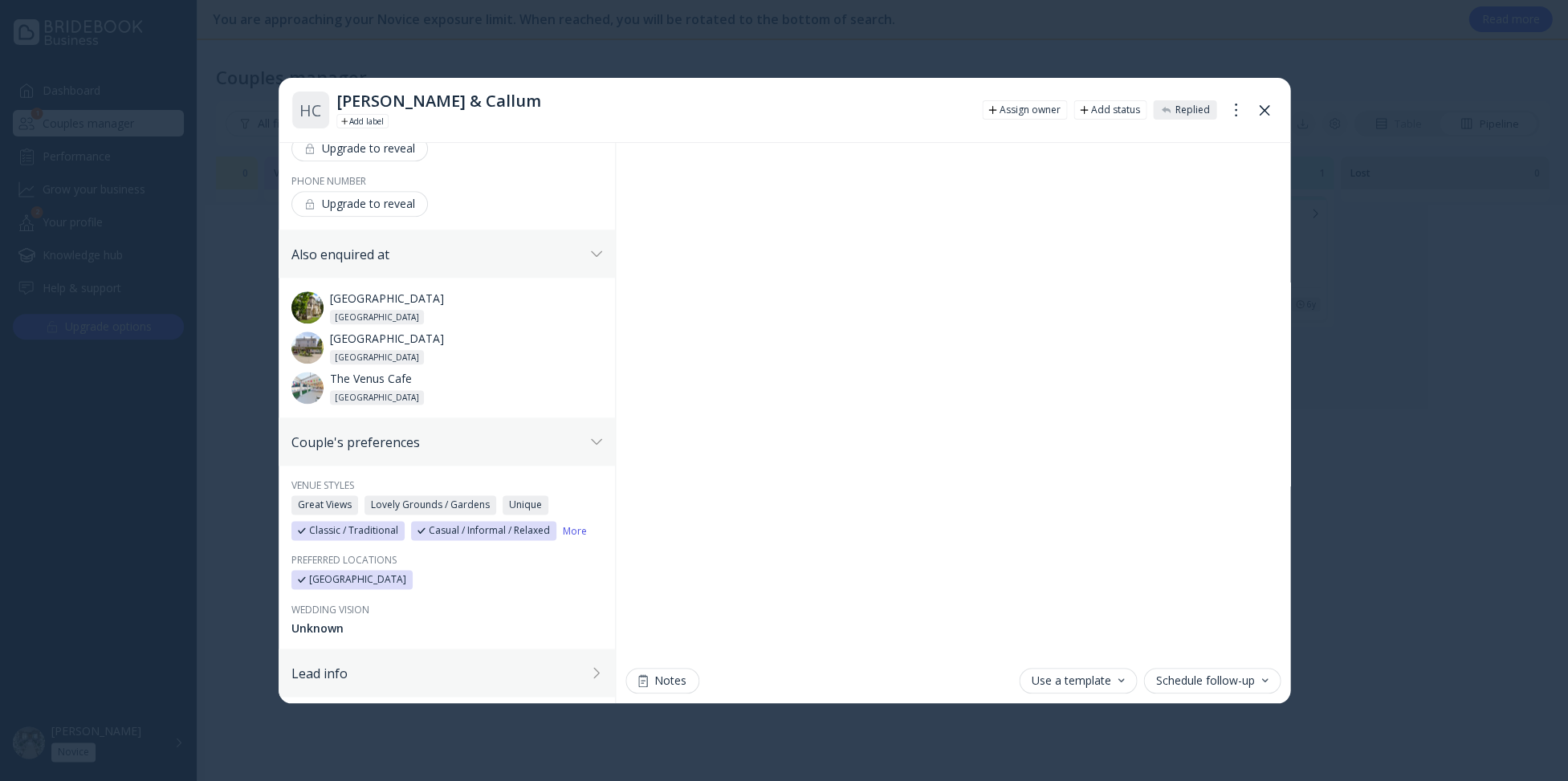
click at [468, 664] on div "Lead info" at bounding box center [438, 672] width 293 height 16
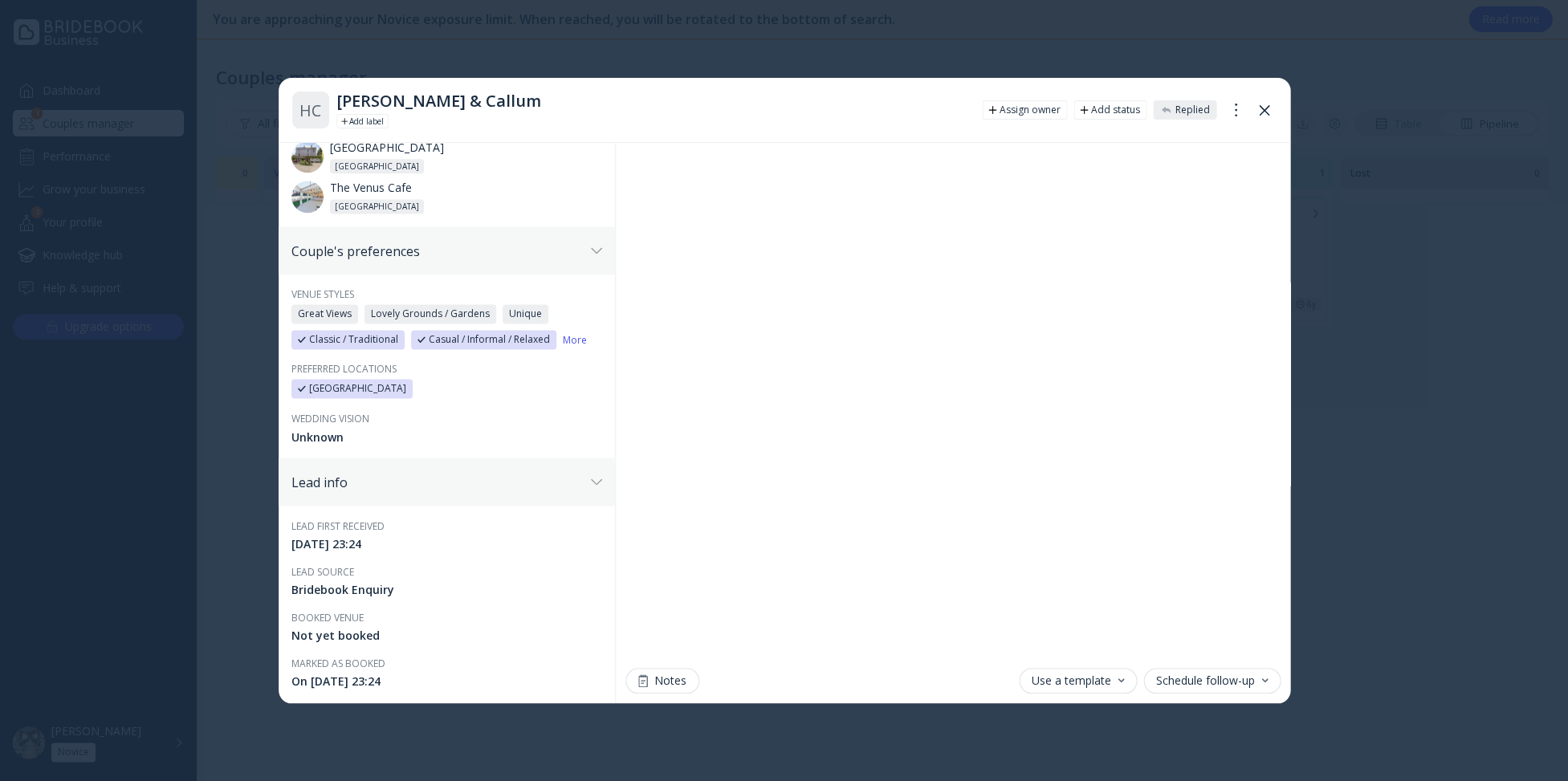
click at [1121, 681] on div at bounding box center [1121, 680] width 7 height 4
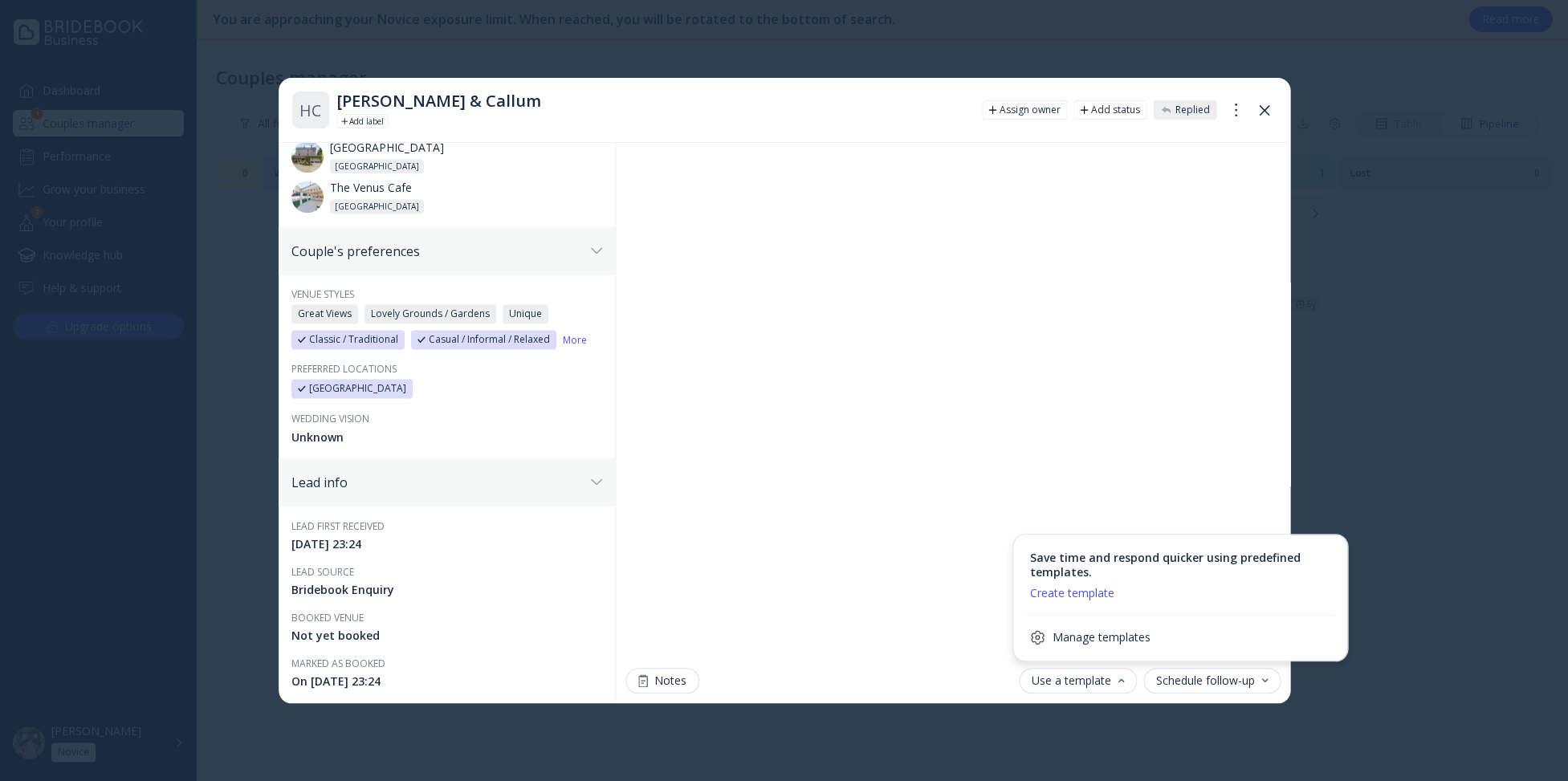
click at [1121, 681] on div at bounding box center [1121, 680] width 7 height 4
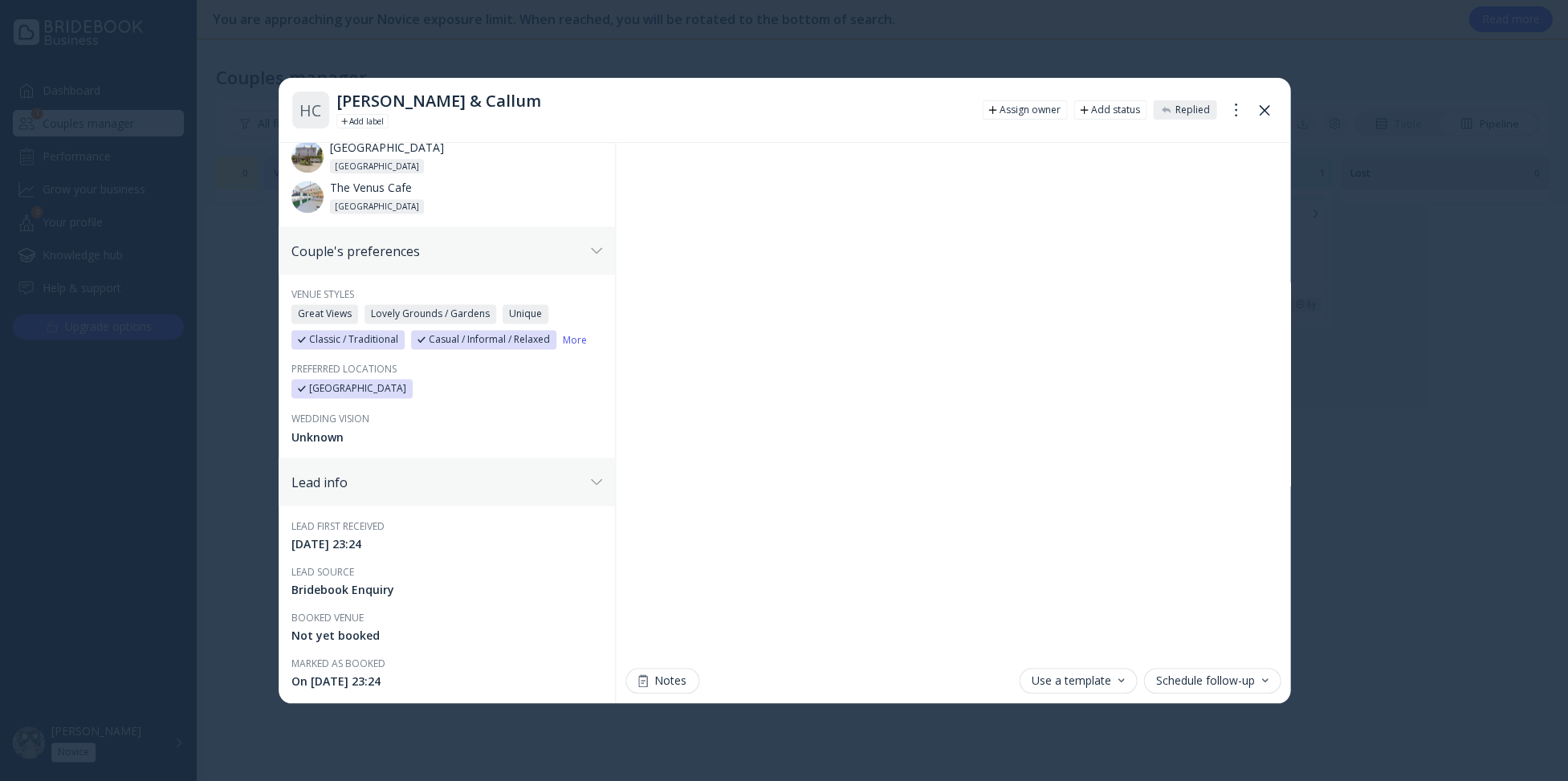
click at [1175, 679] on div "Schedule follow-up" at bounding box center [1212, 680] width 112 height 13
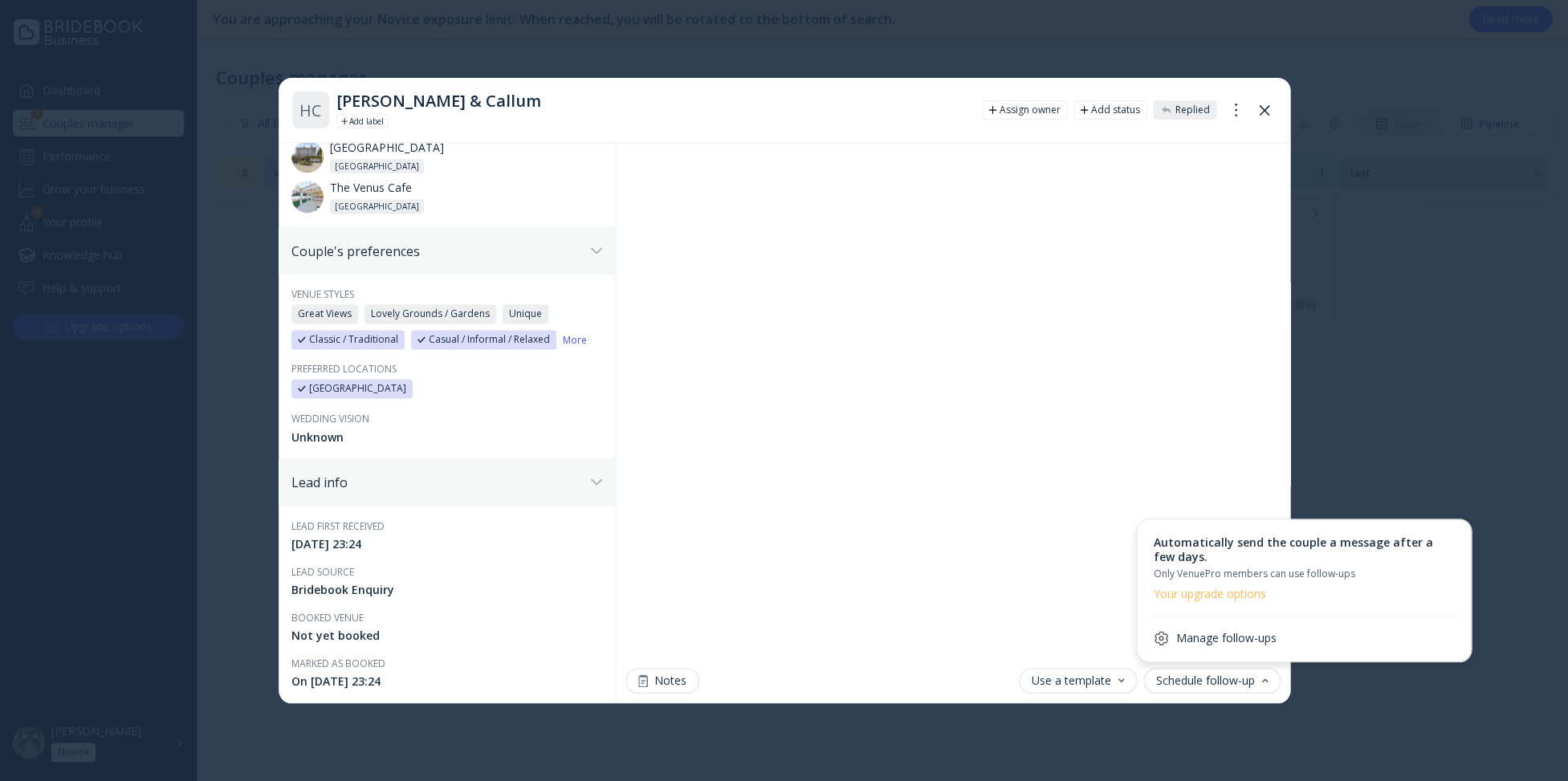
click at [1175, 679] on div "Schedule follow-up" at bounding box center [1212, 680] width 112 height 13
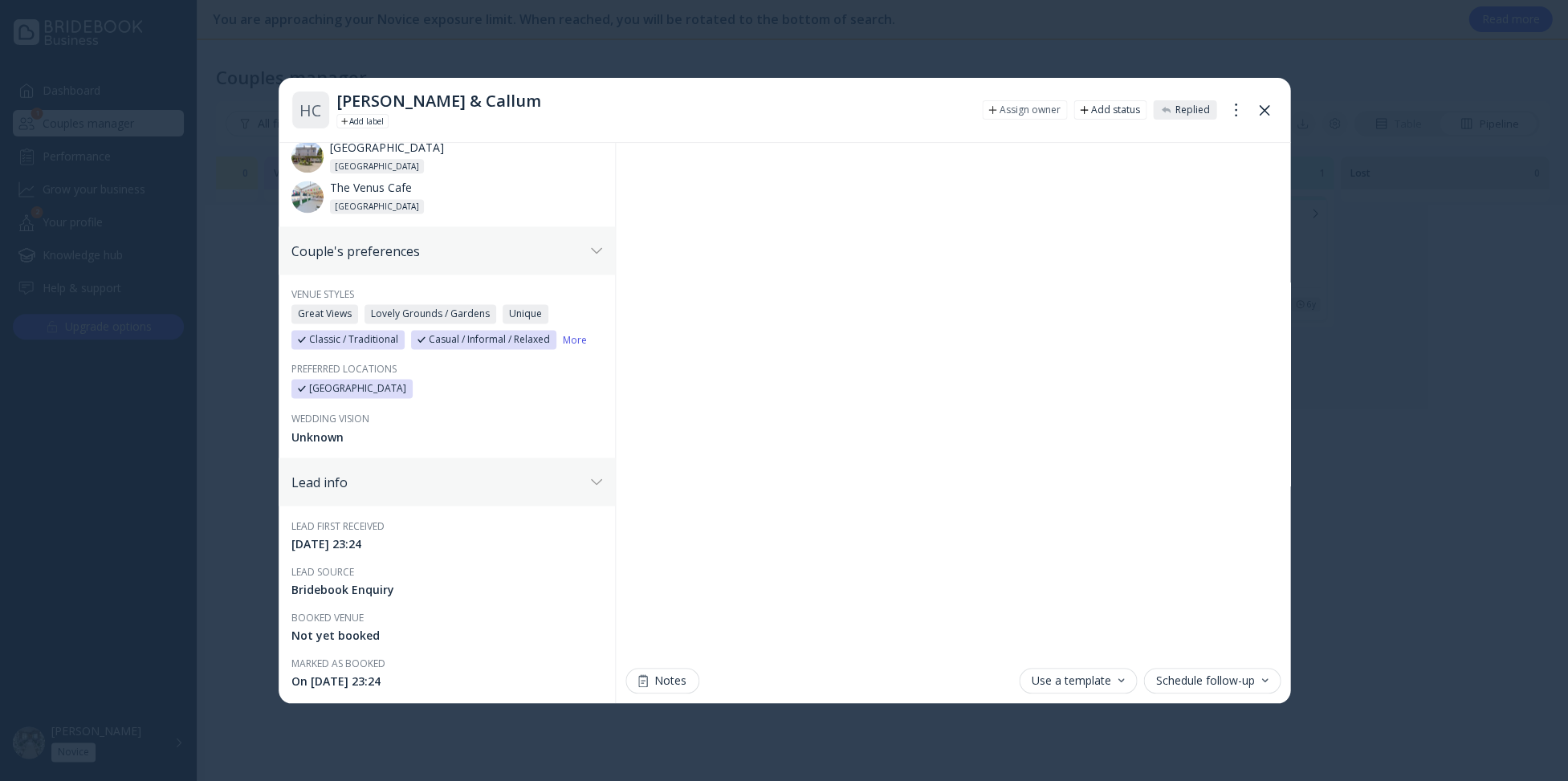
click at [1031, 107] on div "Assign owner" at bounding box center [1029, 110] width 61 height 13
click at [1104, 105] on div "Add status" at bounding box center [1116, 110] width 49 height 13
click at [1239, 112] on div at bounding box center [1235, 110] width 25 height 29
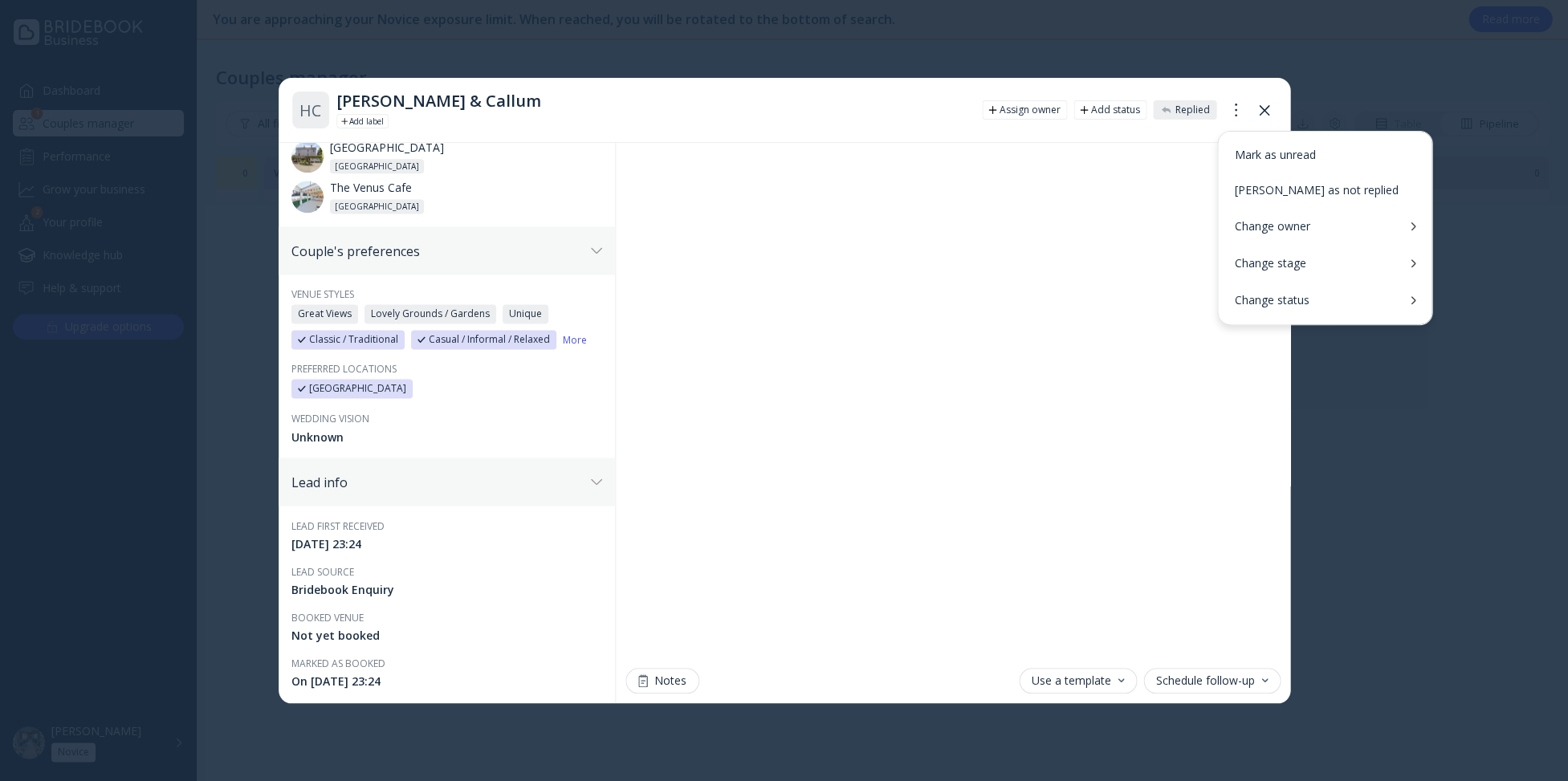
click at [1263, 259] on div "Change stage" at bounding box center [1270, 263] width 71 height 16
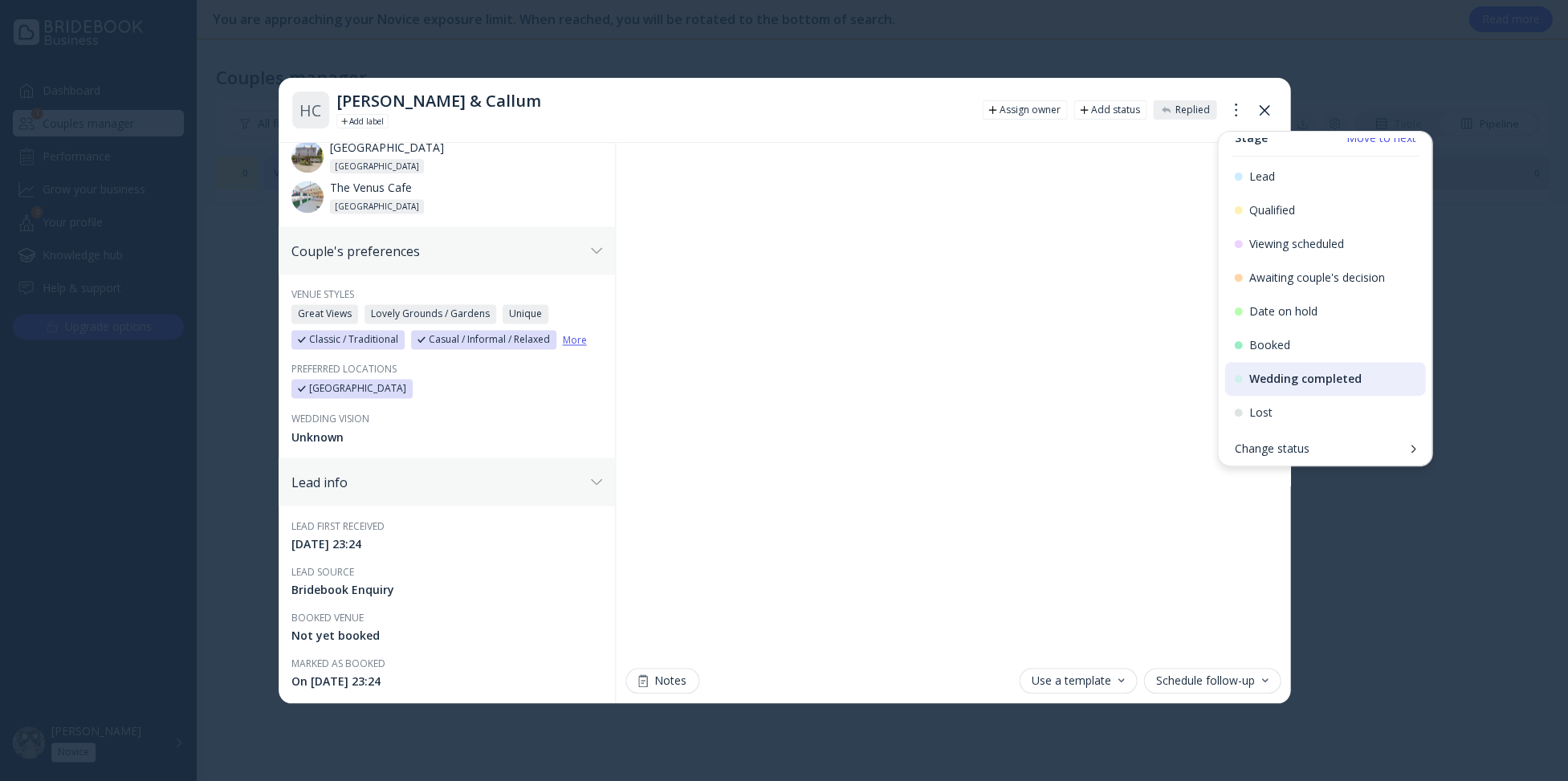
scroll to position [0, 0]
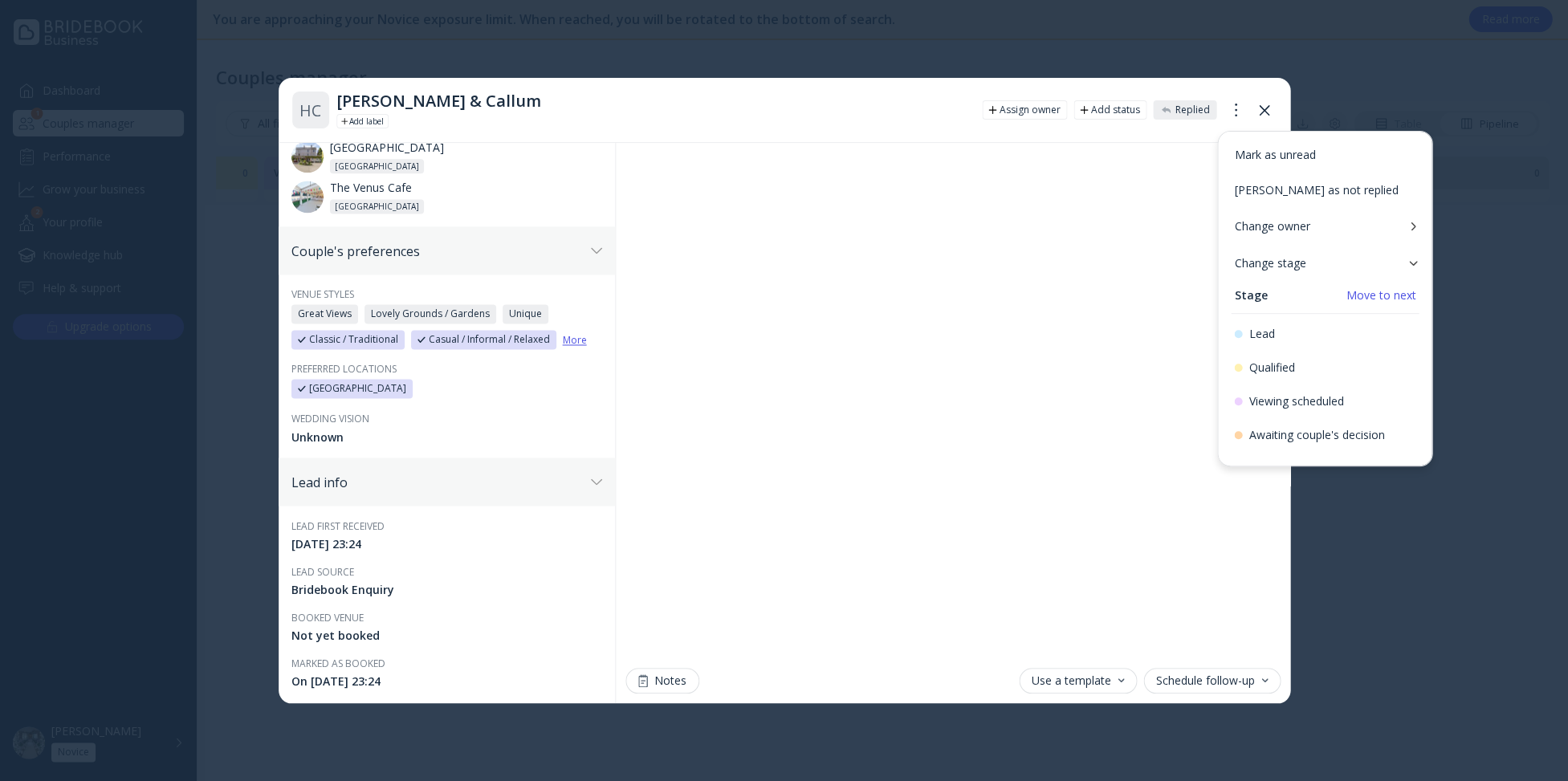
click at [572, 336] on link "More" at bounding box center [575, 339] width 24 height 14
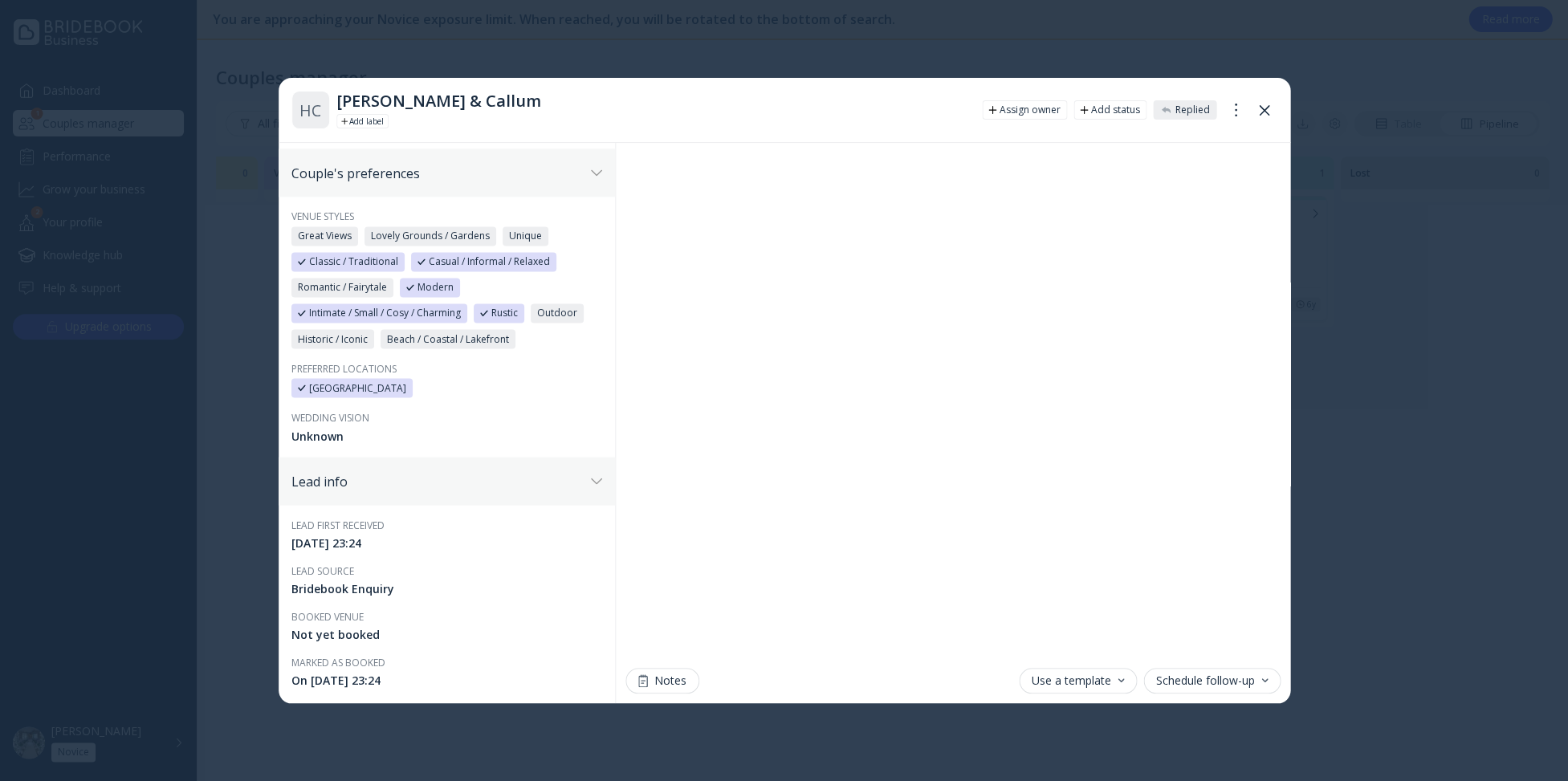
click at [499, 457] on div "Lead info" at bounding box center [447, 480] width 337 height 48
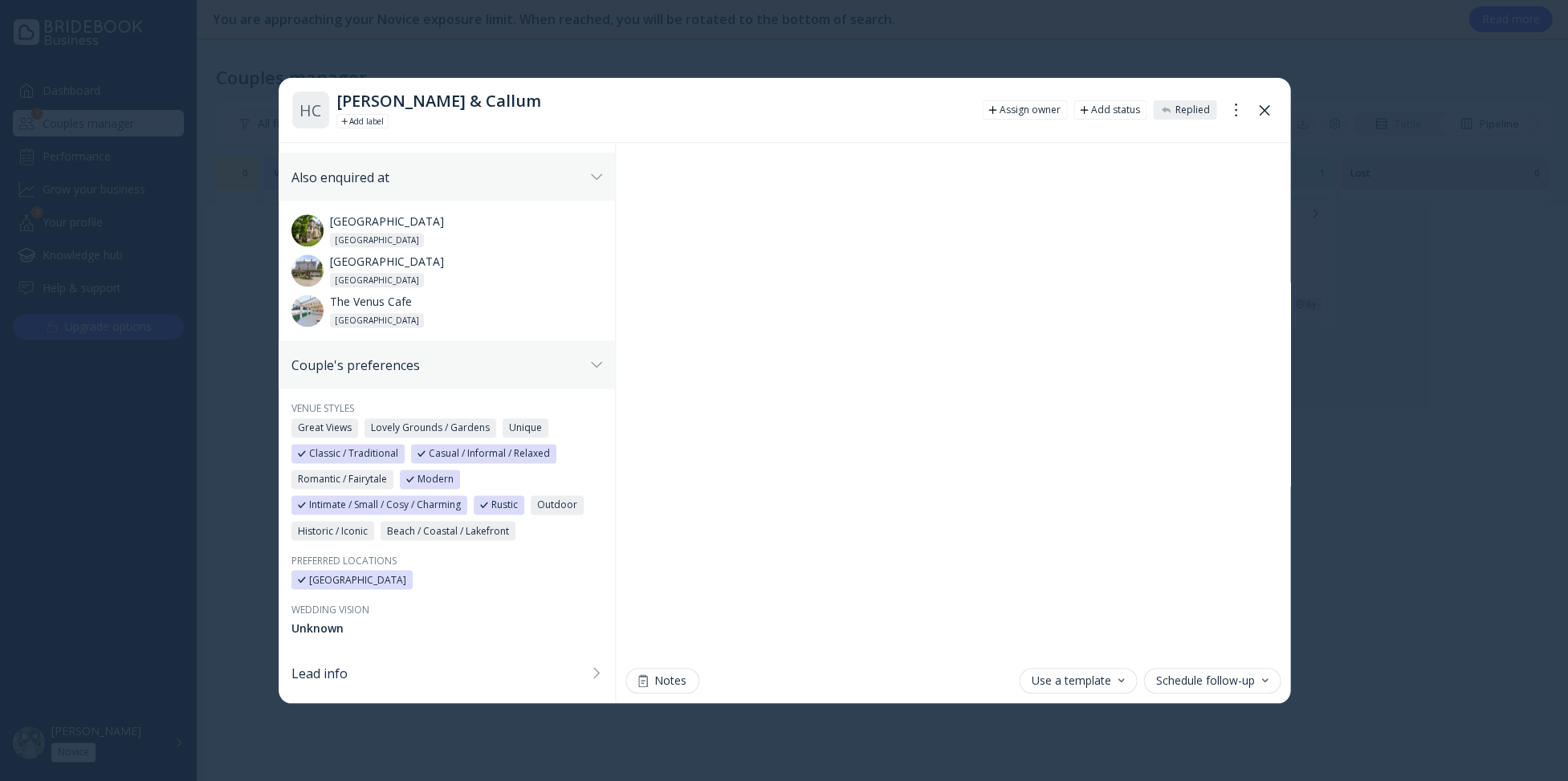
click at [1274, 112] on button at bounding box center [1264, 109] width 25 height 25
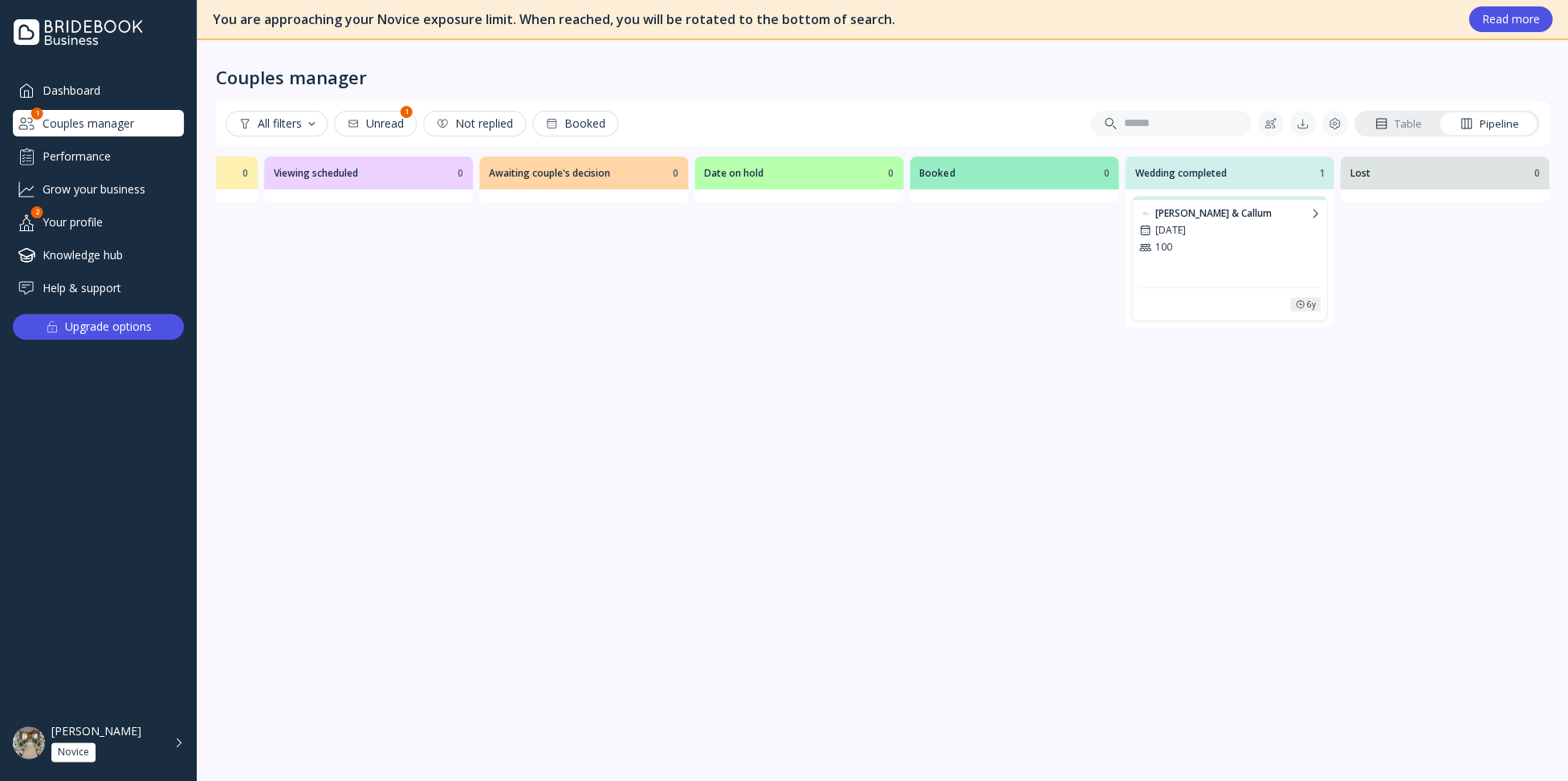
click at [662, 250] on div "Awaiting couple's decision Awaiting couple's decision 0" at bounding box center [584, 460] width 209 height 605
click at [814, 173] on span "Date on hold" at bounding box center [794, 173] width 180 height 14
click at [112, 87] on div "Dashboard" at bounding box center [99, 90] width 171 height 26
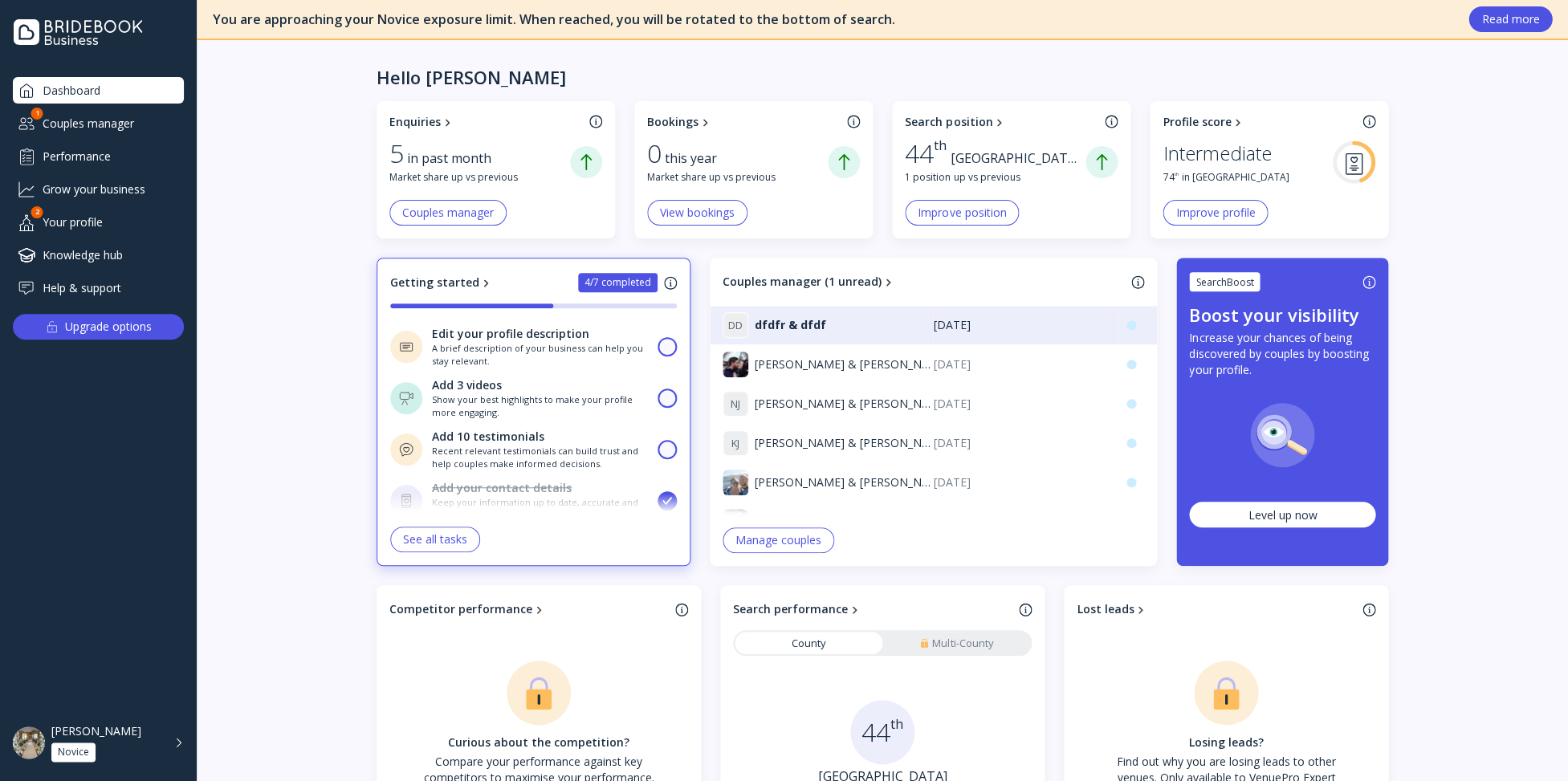
click at [450, 207] on div "Couples manager" at bounding box center [447, 213] width 91 height 13
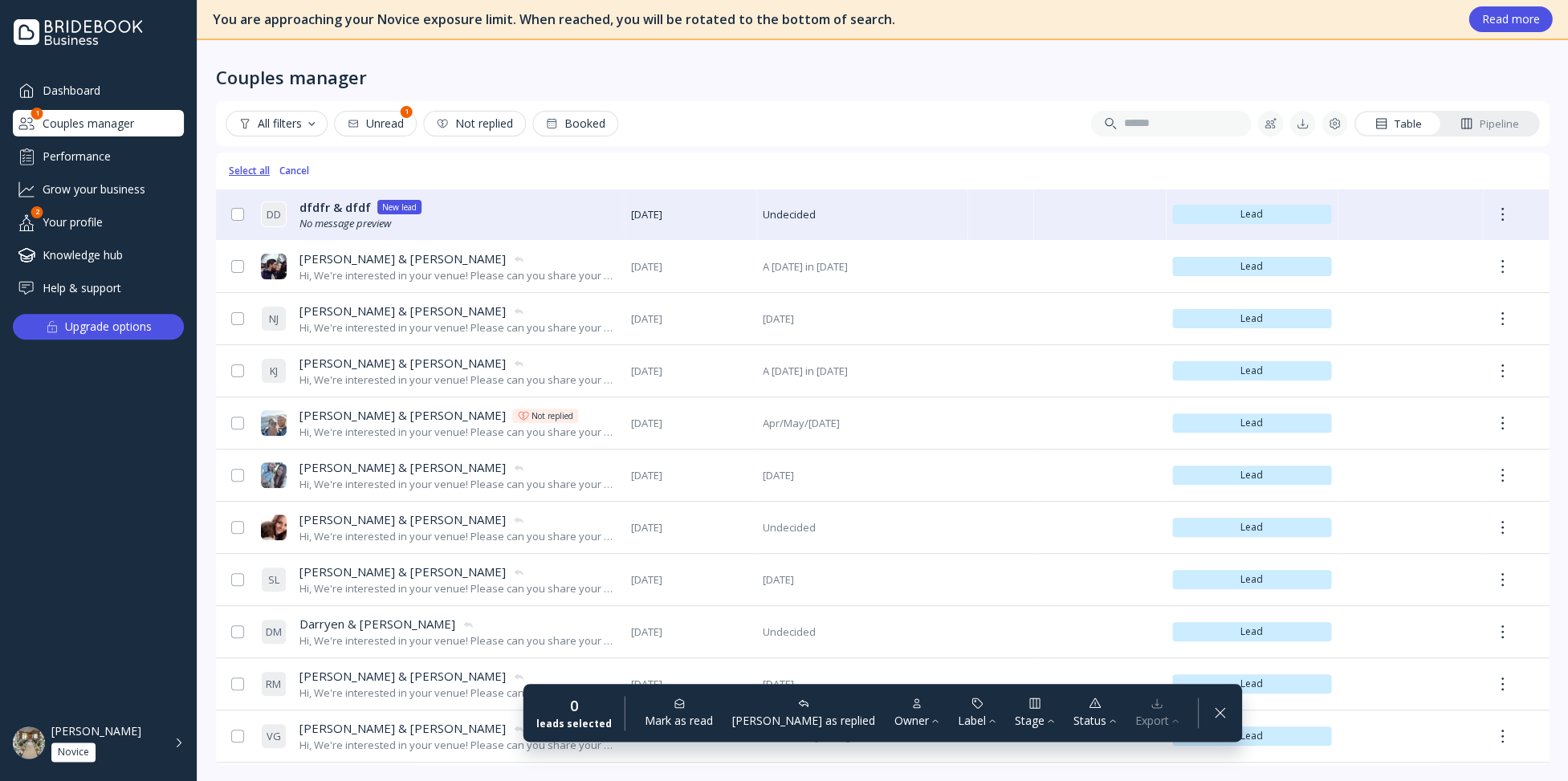
click at [241, 171] on link "Select all" at bounding box center [249, 170] width 41 height 14
click at [1136, 701] on div at bounding box center [1157, 703] width 43 height 13
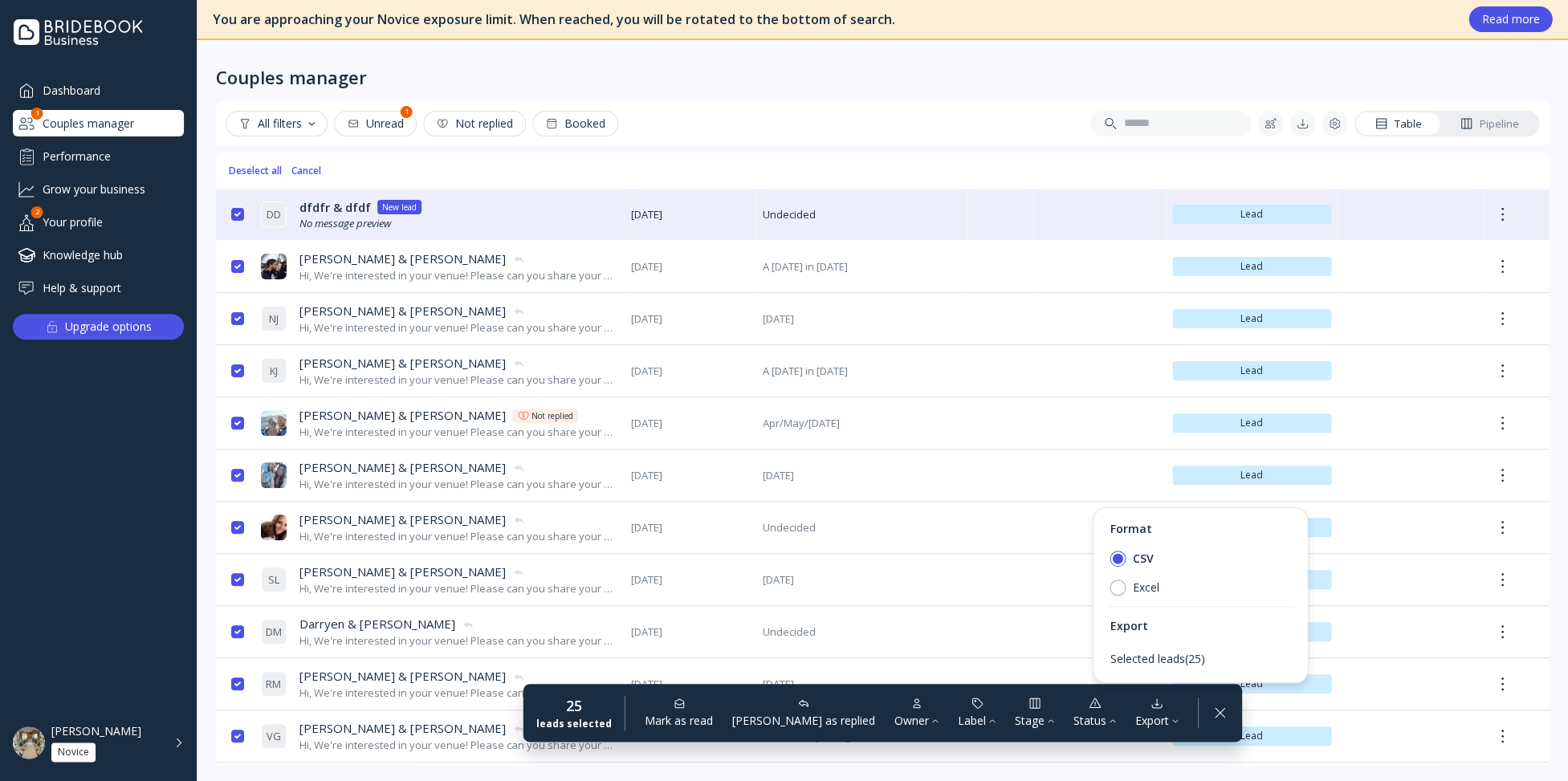
click at [1074, 718] on div "Status" at bounding box center [1094, 720] width 42 height 16
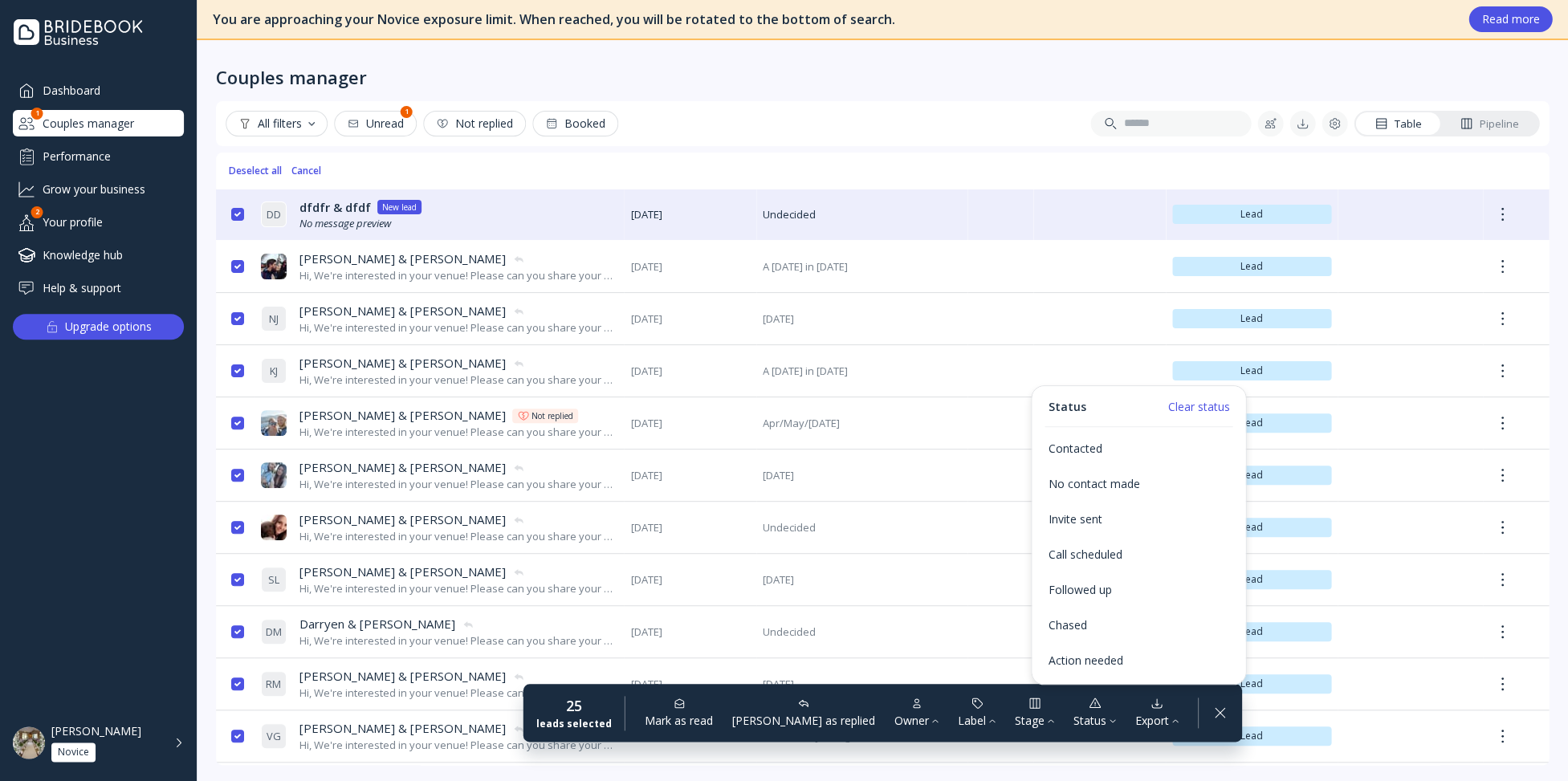
click at [1205, 712] on rect at bounding box center [1220, 712] width 30 height 30
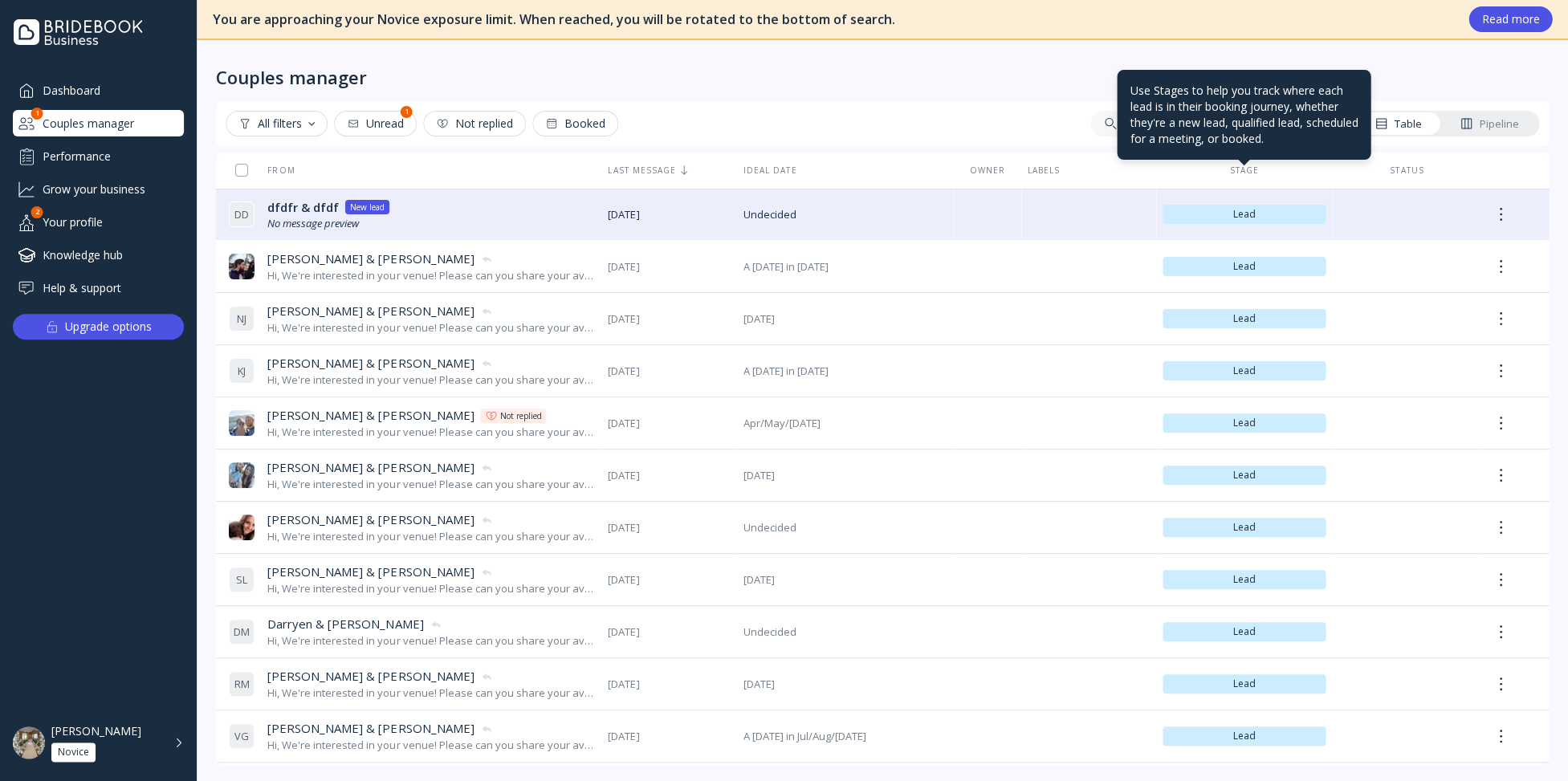
click at [1247, 168] on div "Stage" at bounding box center [1244, 170] width 163 height 11
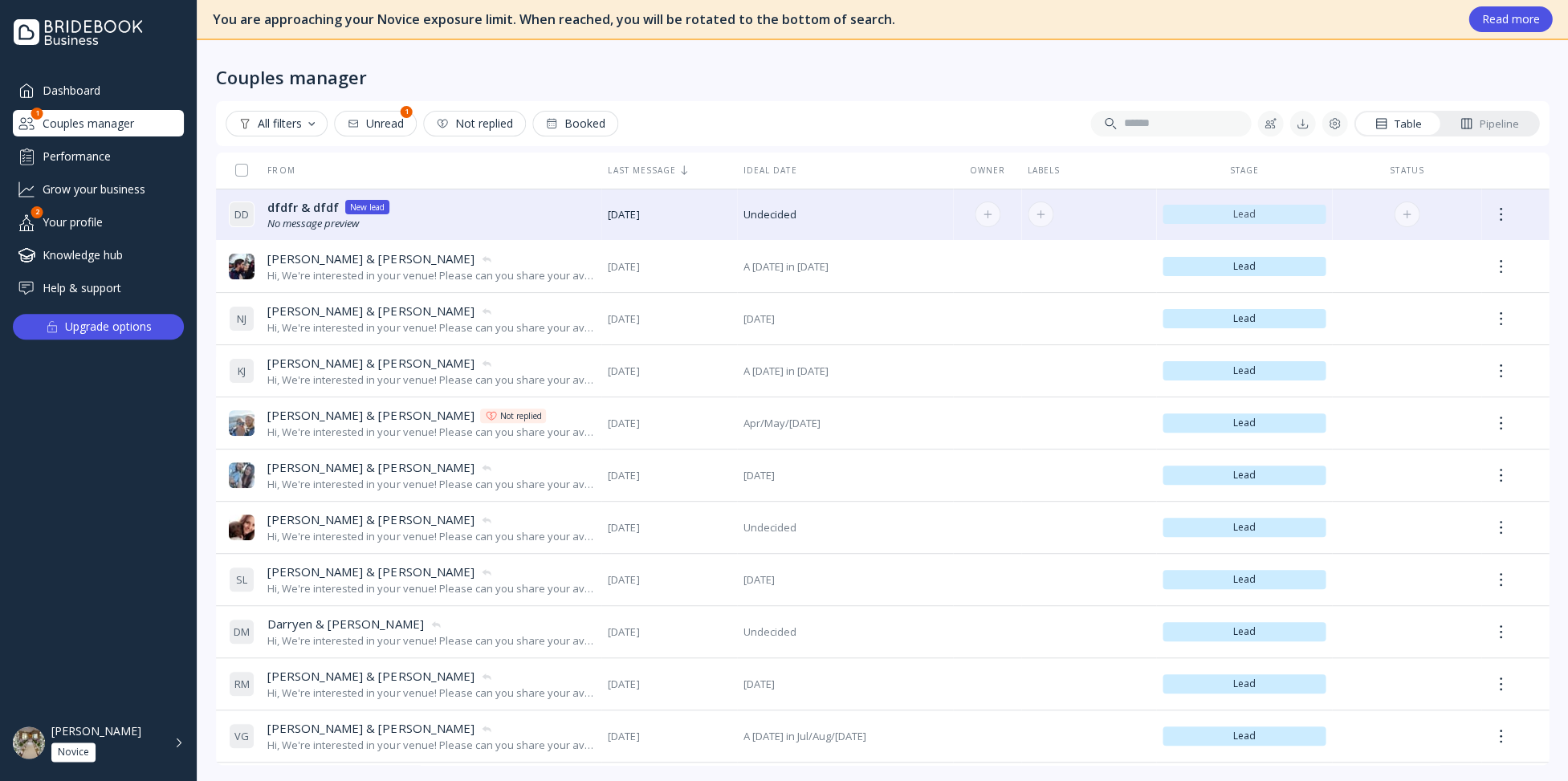
click at [1257, 209] on span "Lead" at bounding box center [1245, 214] width 150 height 13
click at [91, 157] on div "Performance" at bounding box center [99, 156] width 171 height 26
click at [91, 155] on div "Performance" at bounding box center [99, 156] width 171 height 26
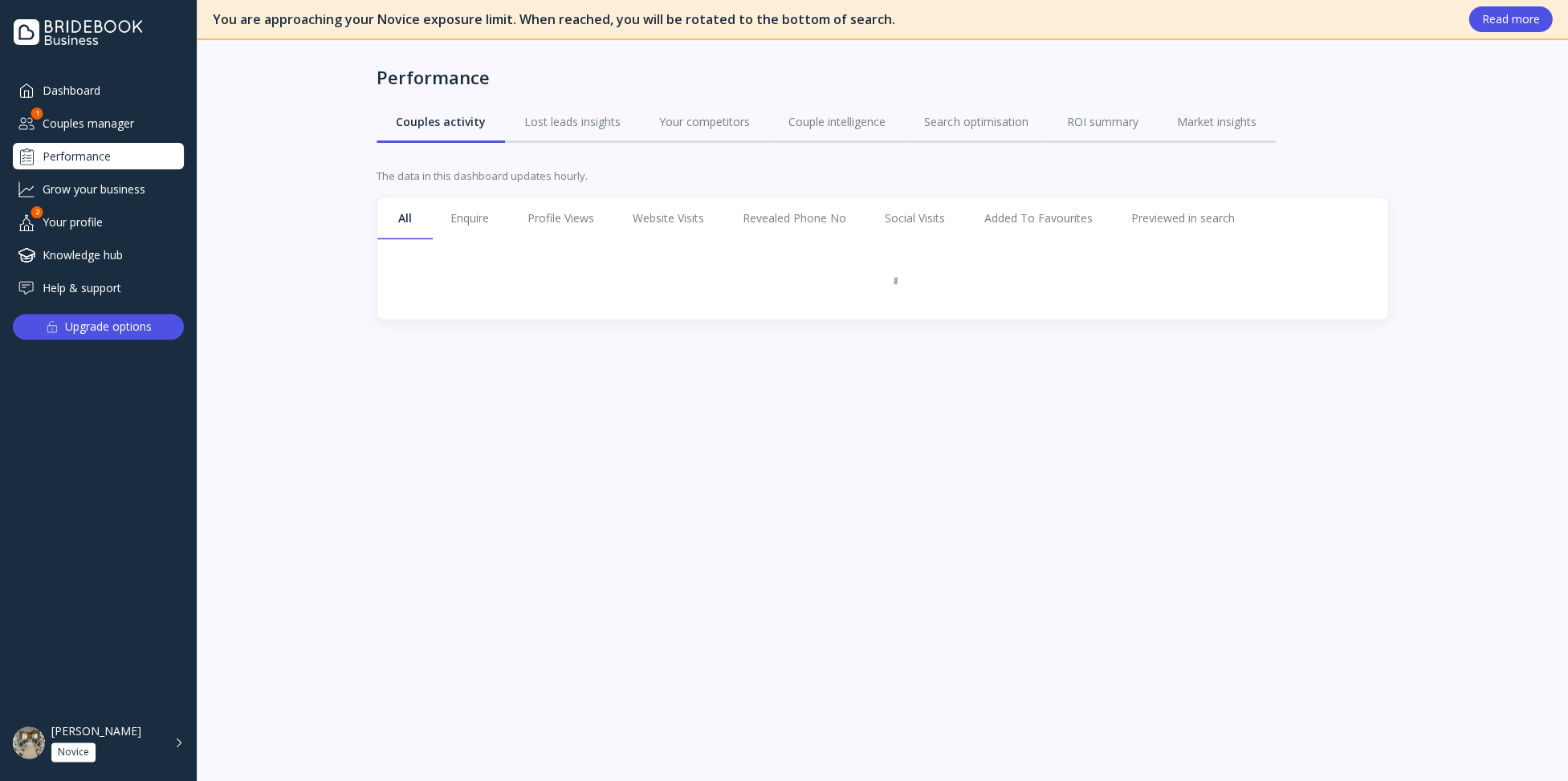
click at [75, 91] on div "Dashboard" at bounding box center [99, 90] width 171 height 26
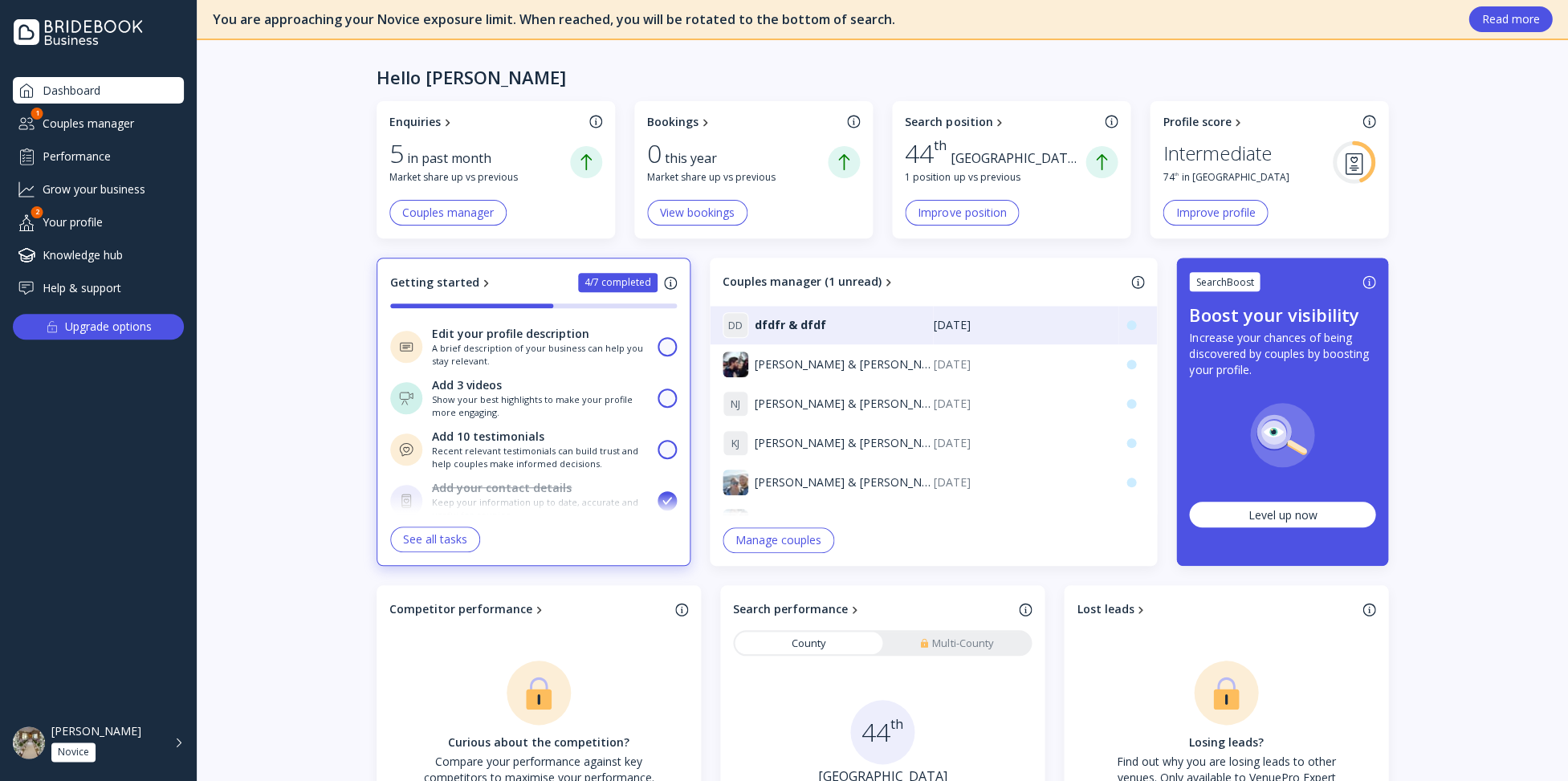
click at [1233, 157] on div "Intermediate" at bounding box center [1216, 153] width 108 height 30
click at [1224, 124] on div "Profile score" at bounding box center [1197, 121] width 69 height 16
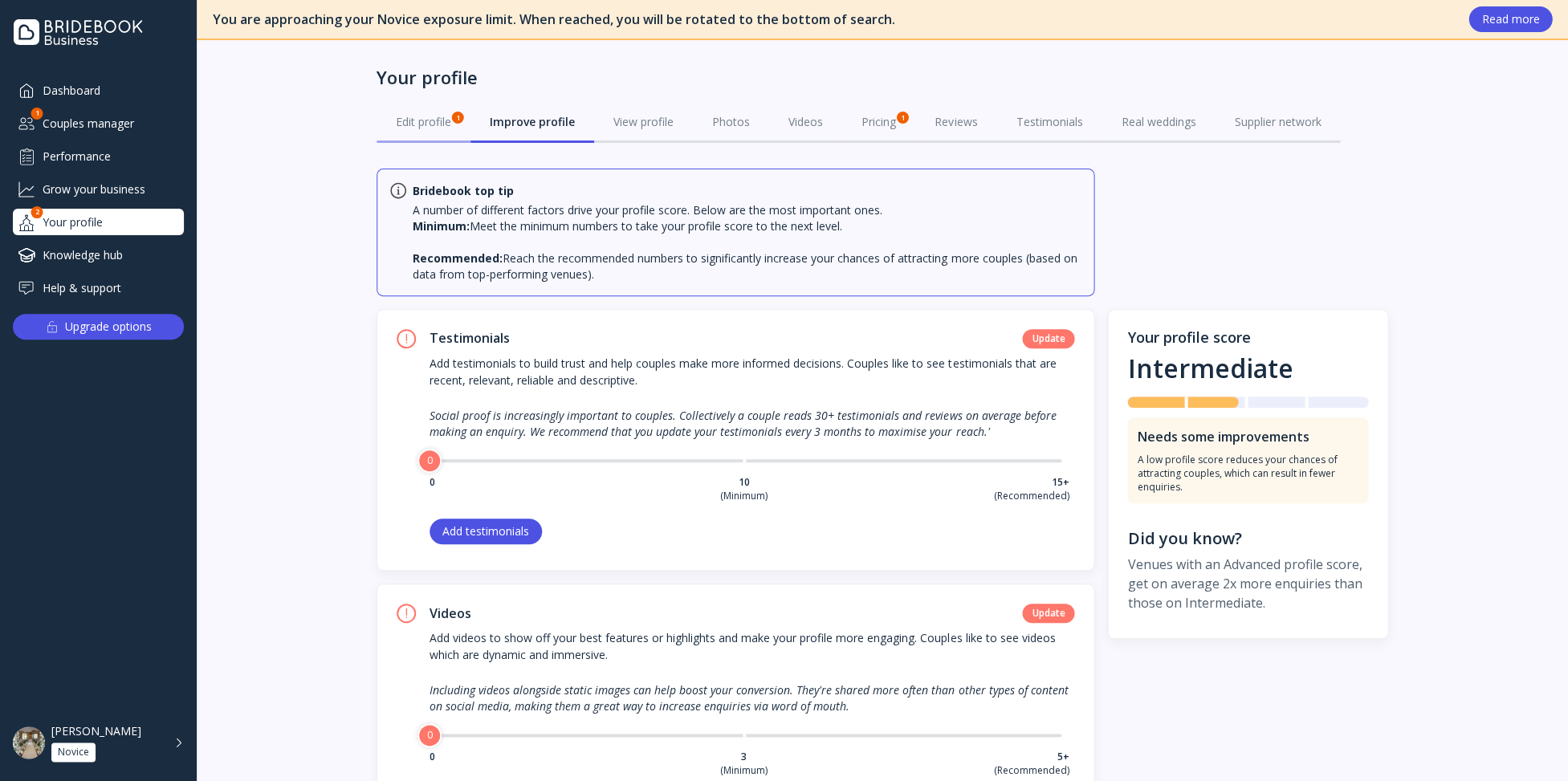
click at [438, 123] on div "Edit profile 1" at bounding box center [423, 121] width 55 height 16
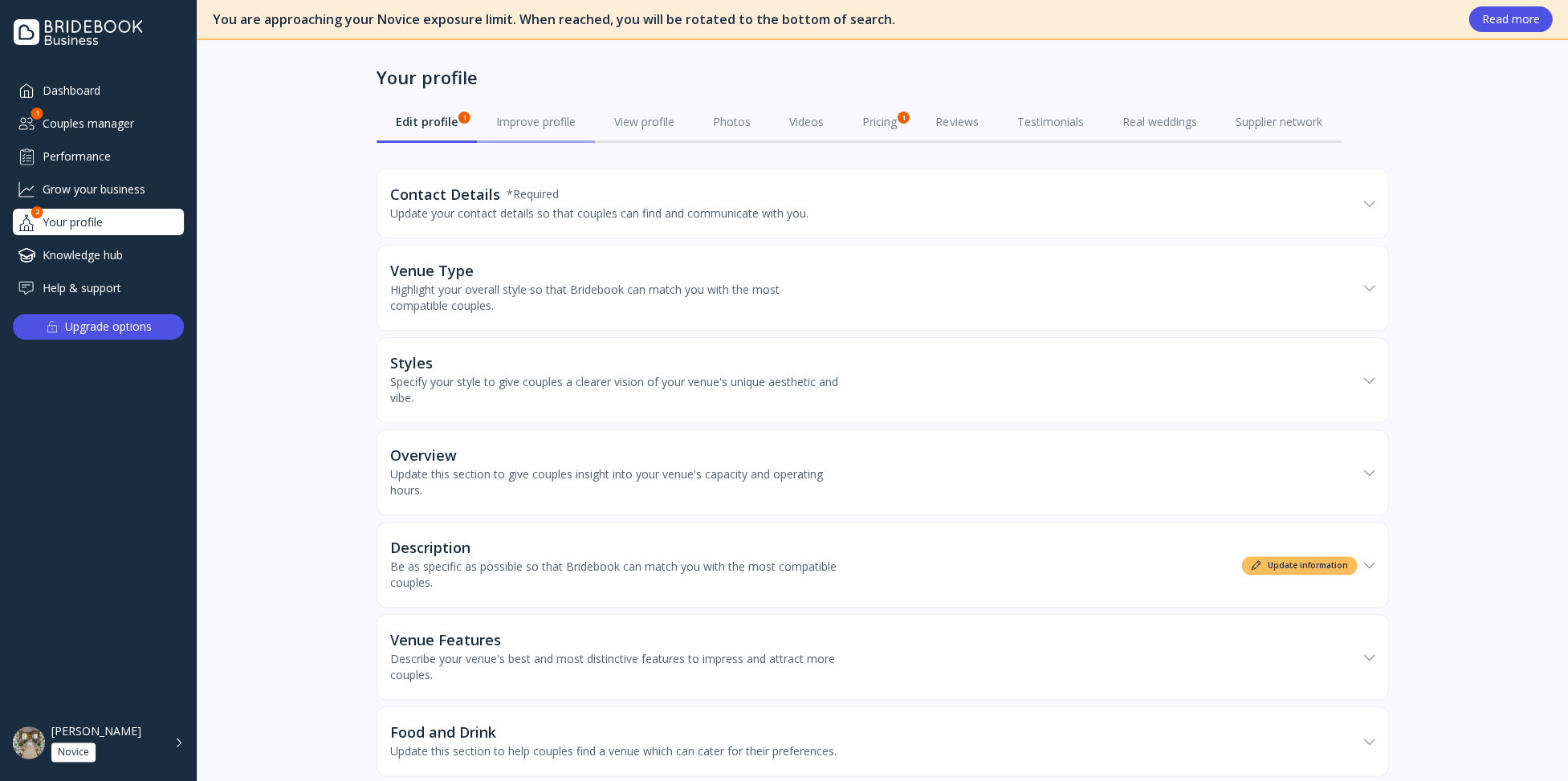
click at [499, 124] on div "Improve profile" at bounding box center [536, 121] width 80 height 16
